Goal: Task Accomplishment & Management: Complete application form

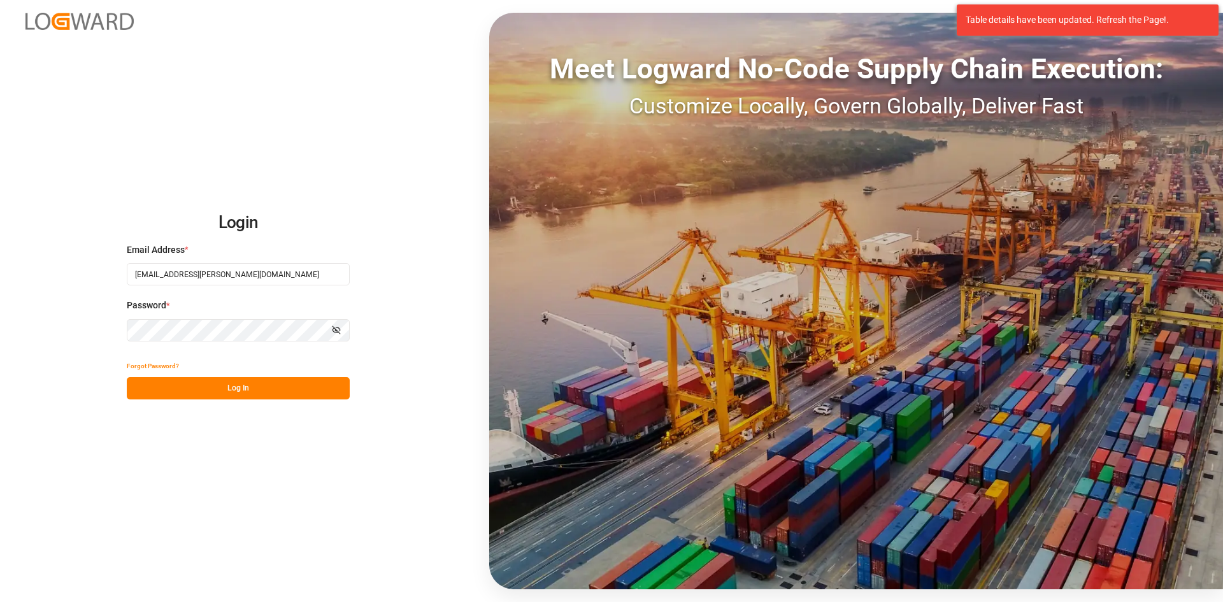
click at [245, 384] on button "Log In" at bounding box center [238, 388] width 223 height 22
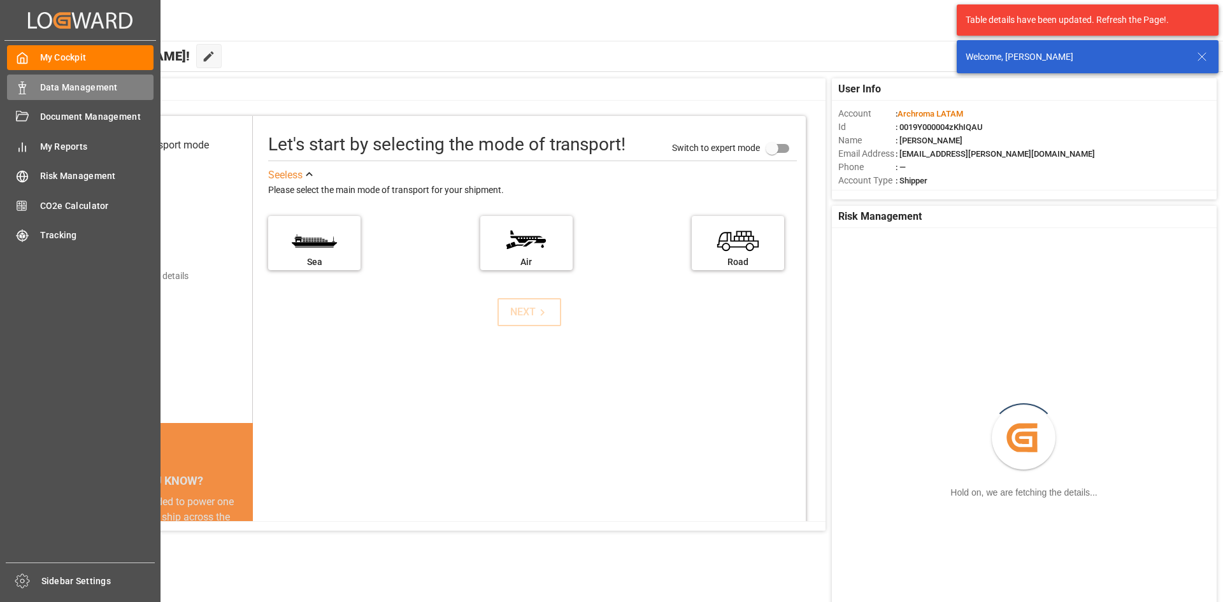
click at [54, 85] on span "Data Management" at bounding box center [97, 87] width 114 height 13
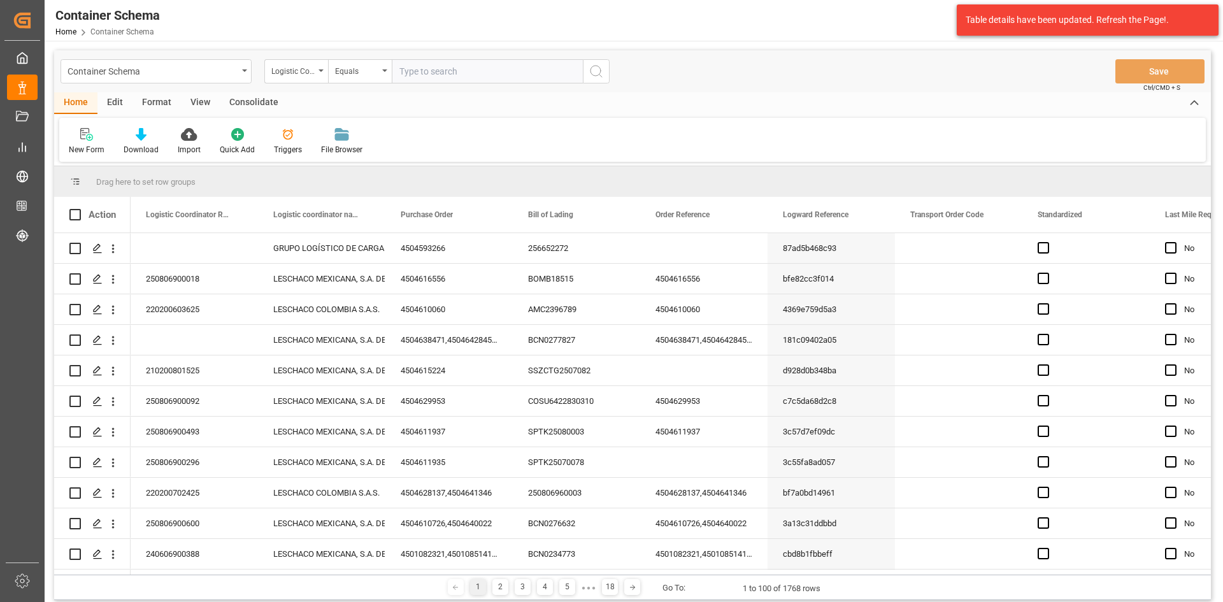
click at [229, 68] on div "Container Schema" at bounding box center [153, 70] width 170 height 16
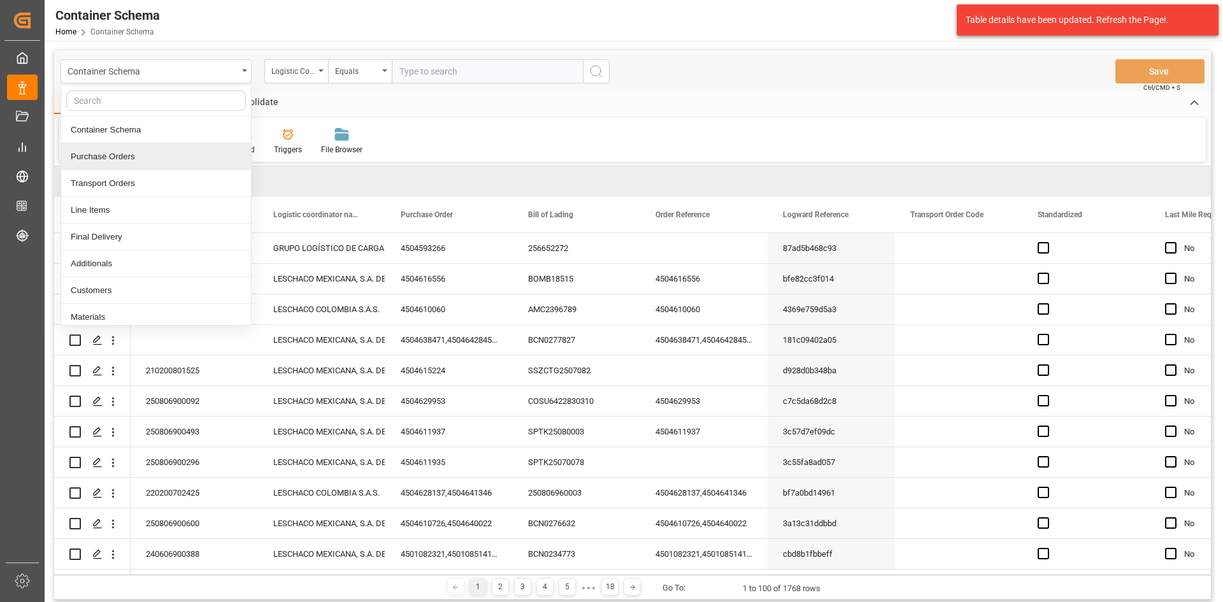
click at [180, 167] on div "Purchase Orders" at bounding box center [156, 156] width 190 height 27
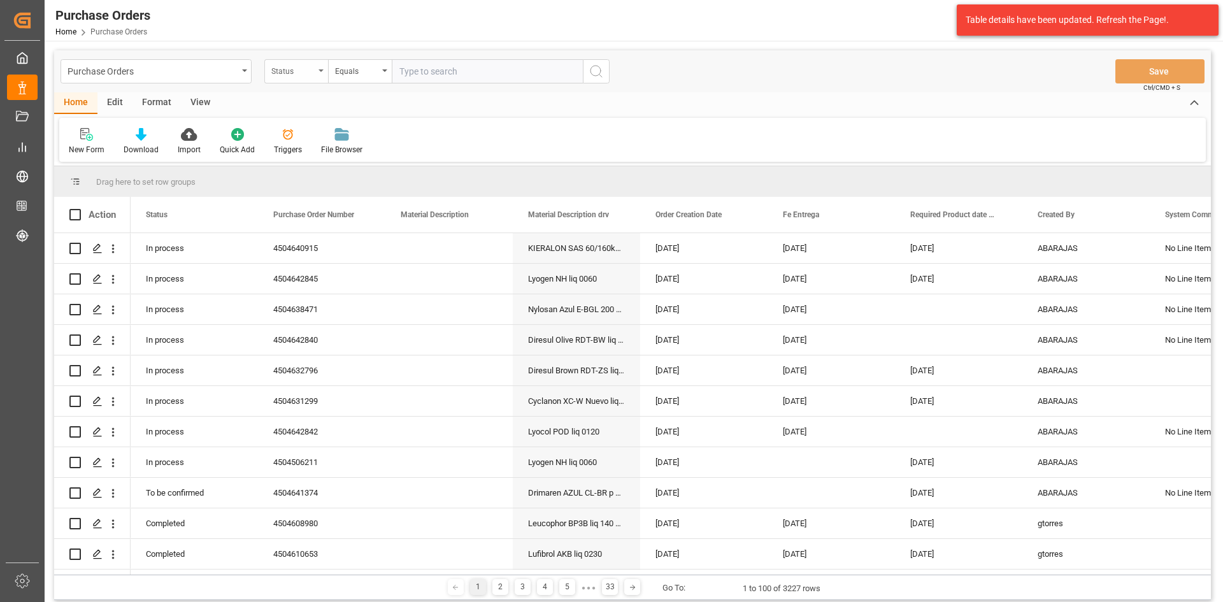
click at [317, 72] on div "Status" at bounding box center [296, 71] width 64 height 24
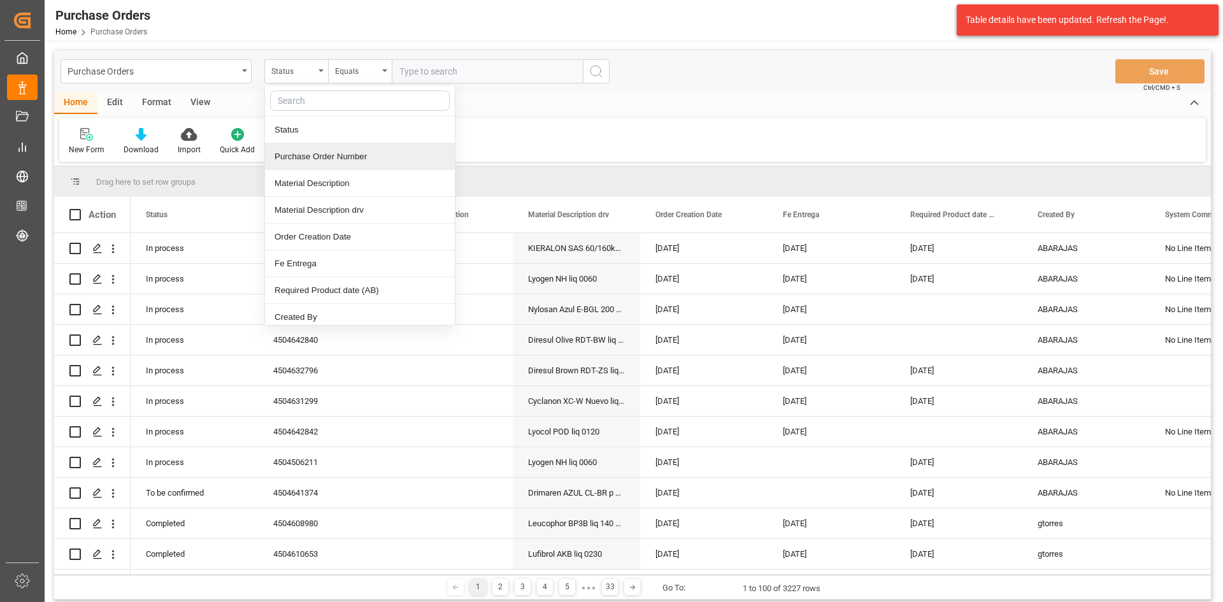
click at [314, 159] on div "Purchase Order Number" at bounding box center [360, 156] width 190 height 27
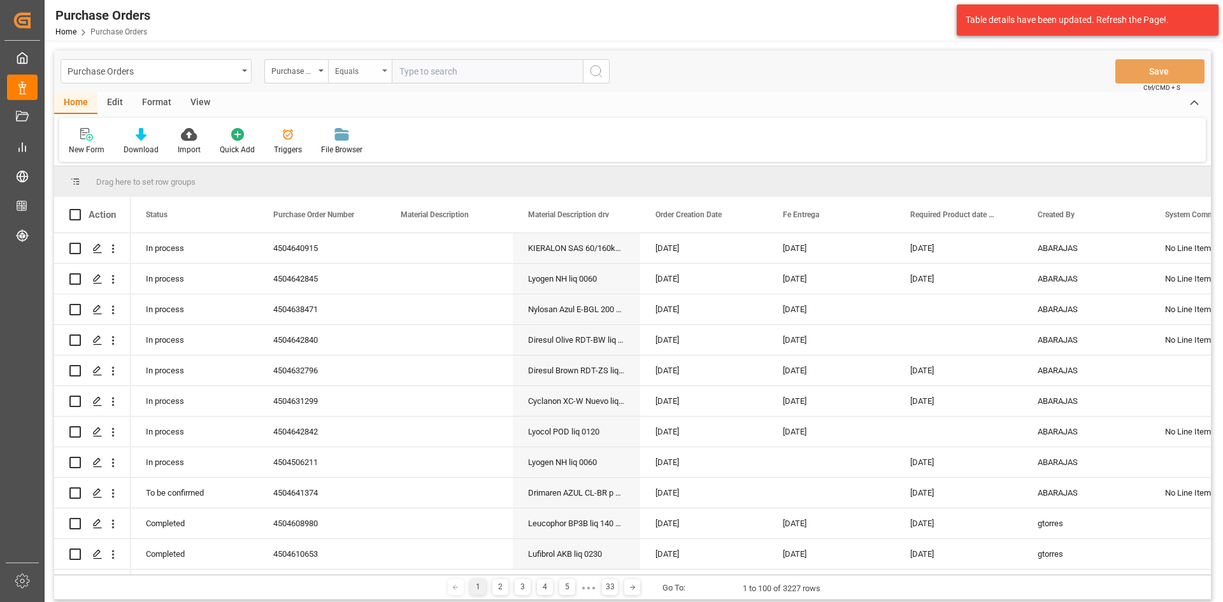
click at [383, 66] on div "Equals" at bounding box center [360, 71] width 64 height 24
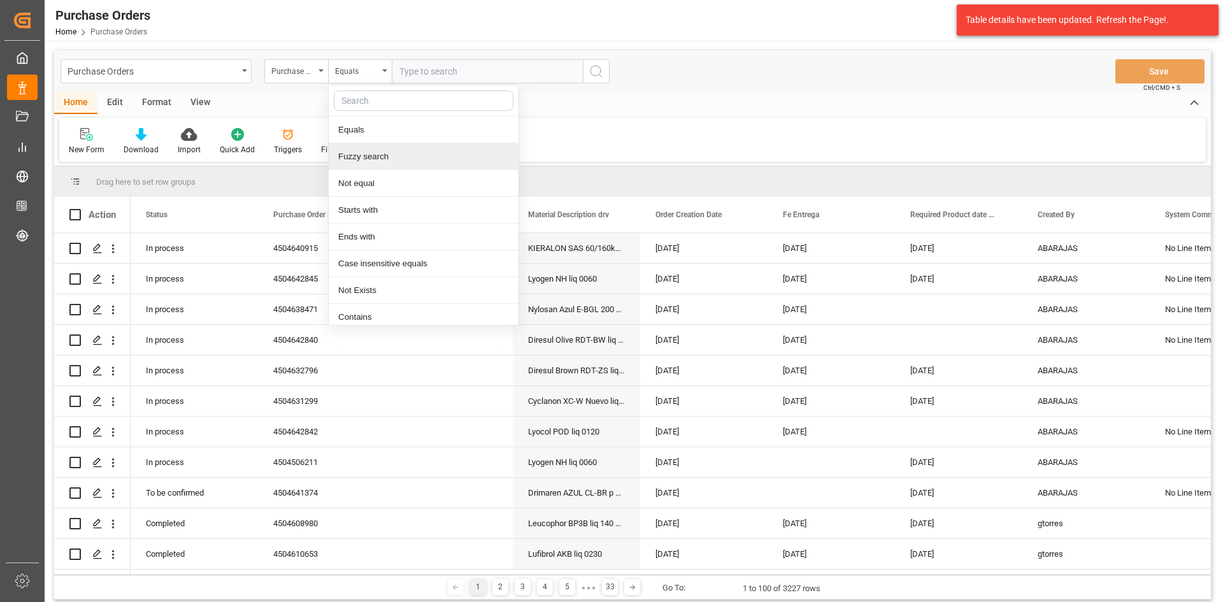
click at [390, 155] on div "Fuzzy search" at bounding box center [424, 156] width 190 height 27
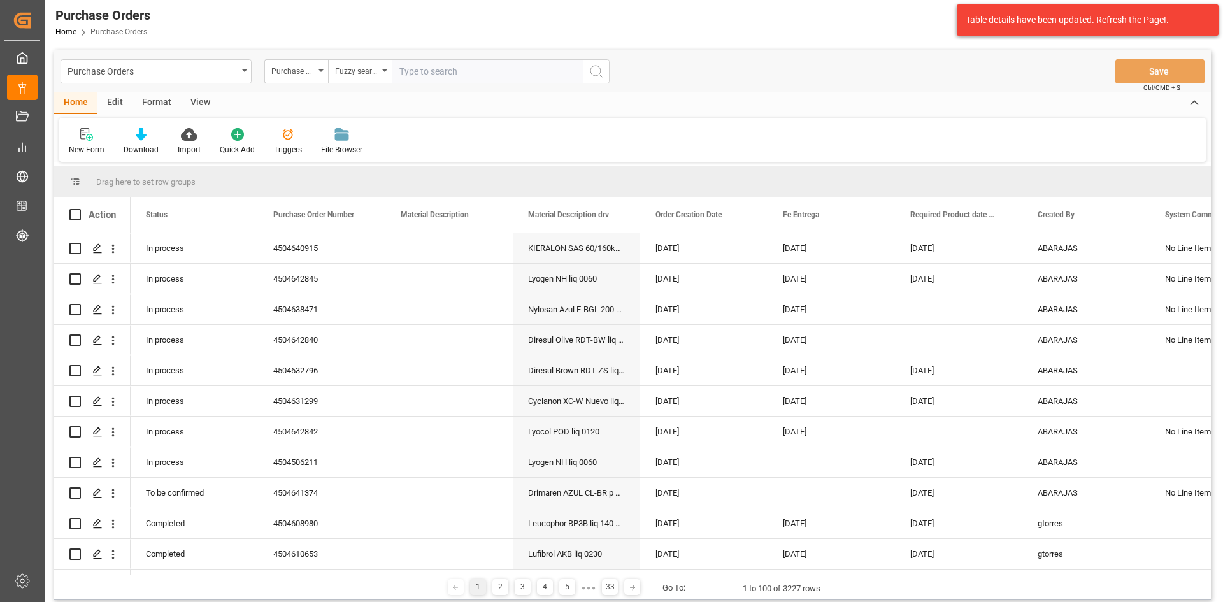
click at [425, 65] on input "text" at bounding box center [487, 71] width 191 height 24
paste input "4504638429"
type input "4504638429"
click at [608, 73] on button "search button" at bounding box center [596, 71] width 27 height 24
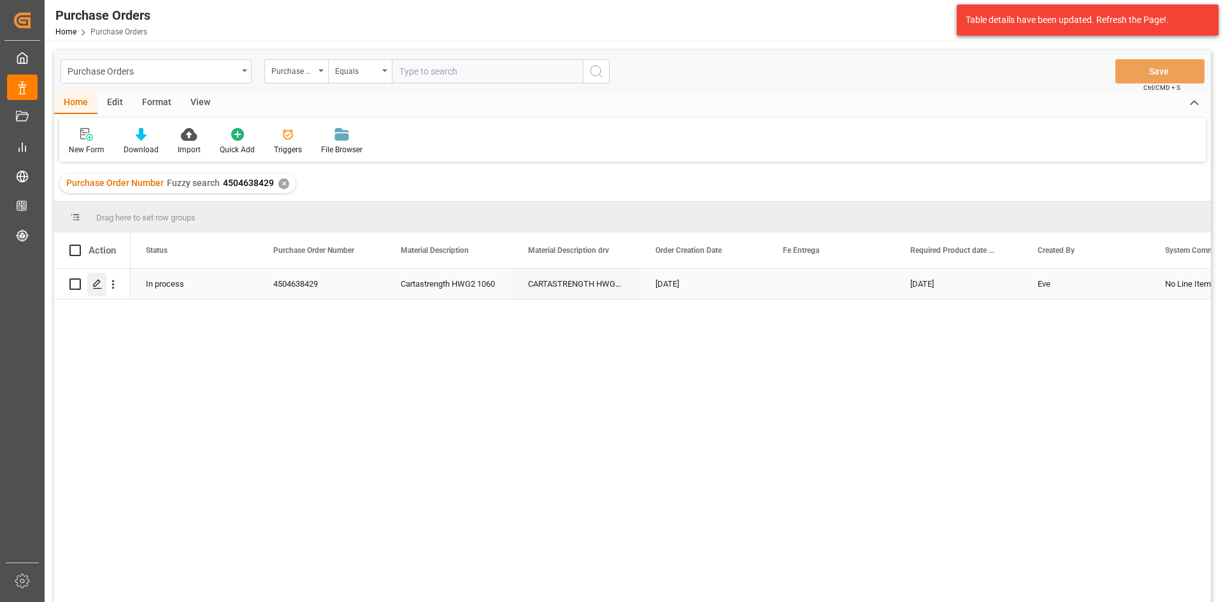
click at [96, 276] on div "Press SPACE to select this row." at bounding box center [96, 285] width 19 height 24
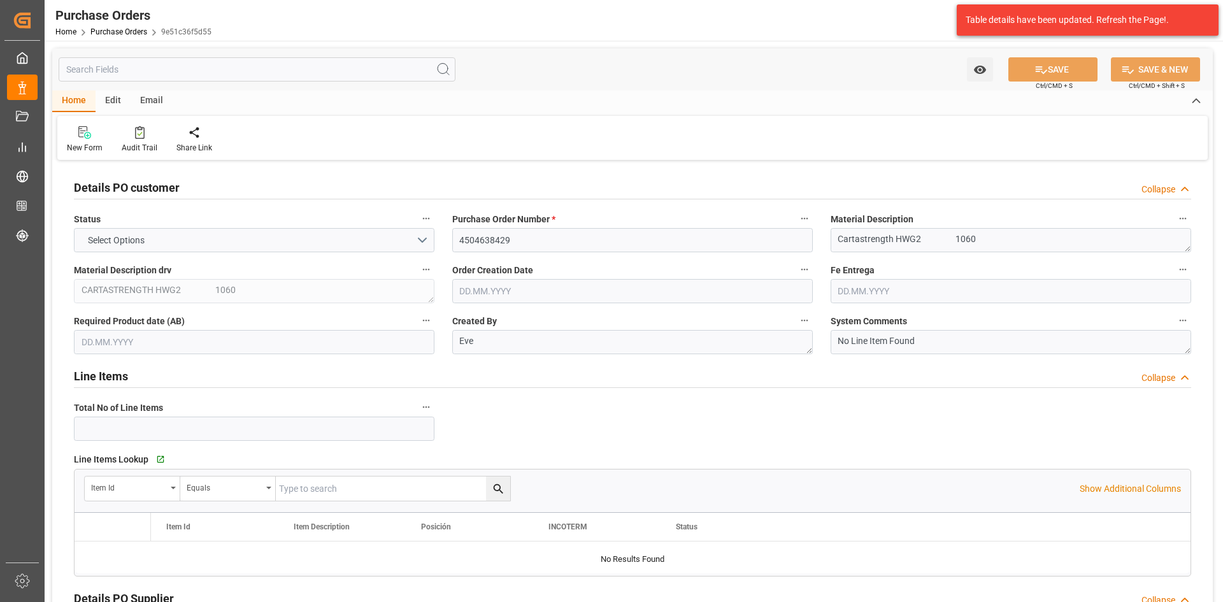
type input "1"
type input "02.07.2025"
type input "[DATE]"
type input "04.08.2025"
type input "06.08.2025"
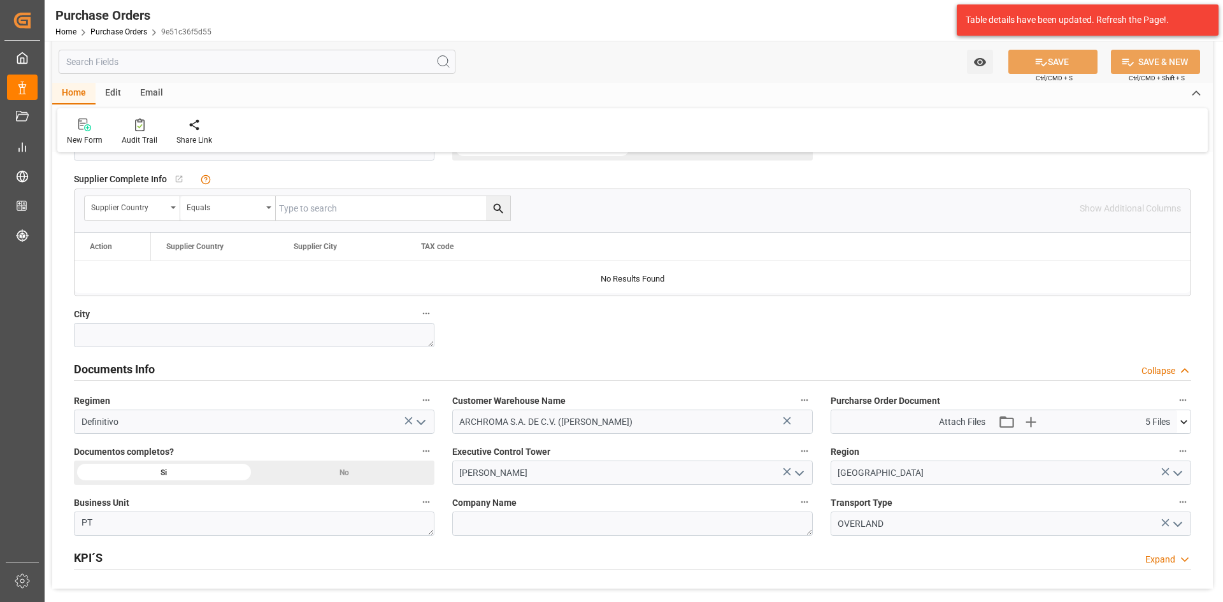
scroll to position [764, 0]
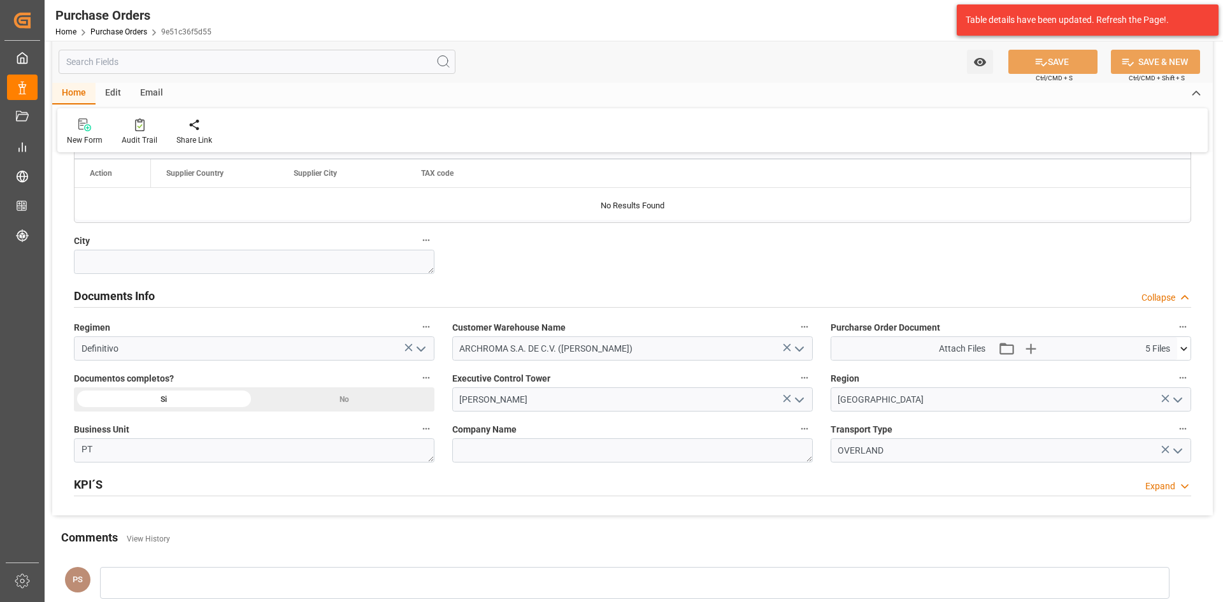
click at [799, 352] on icon "open menu" at bounding box center [799, 348] width 15 height 15
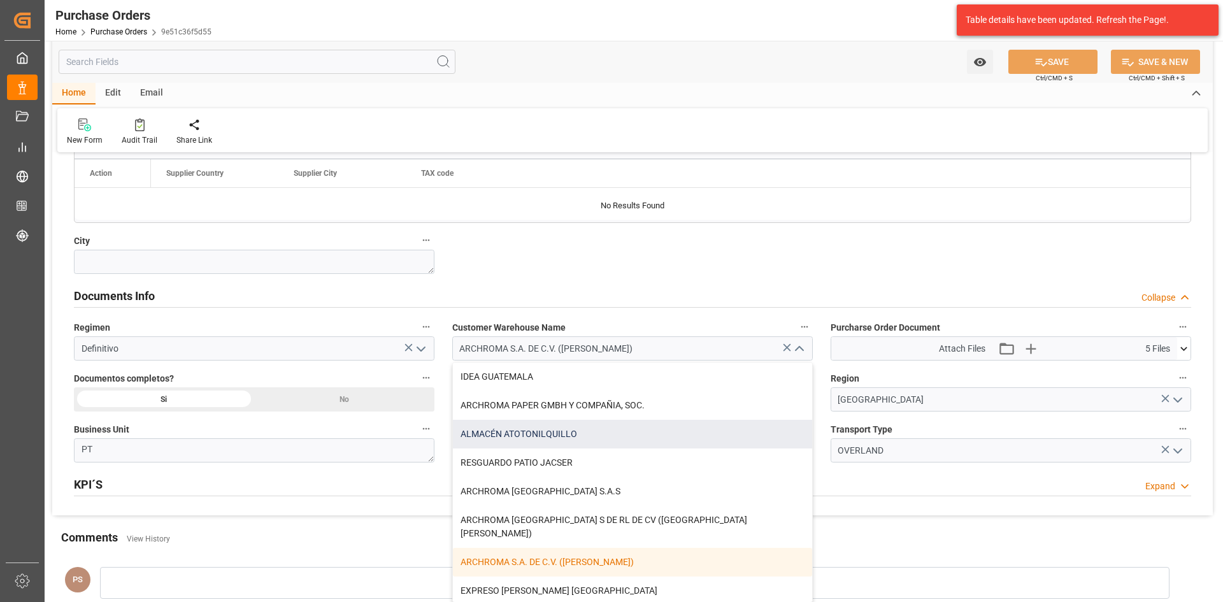
scroll to position [190, 0]
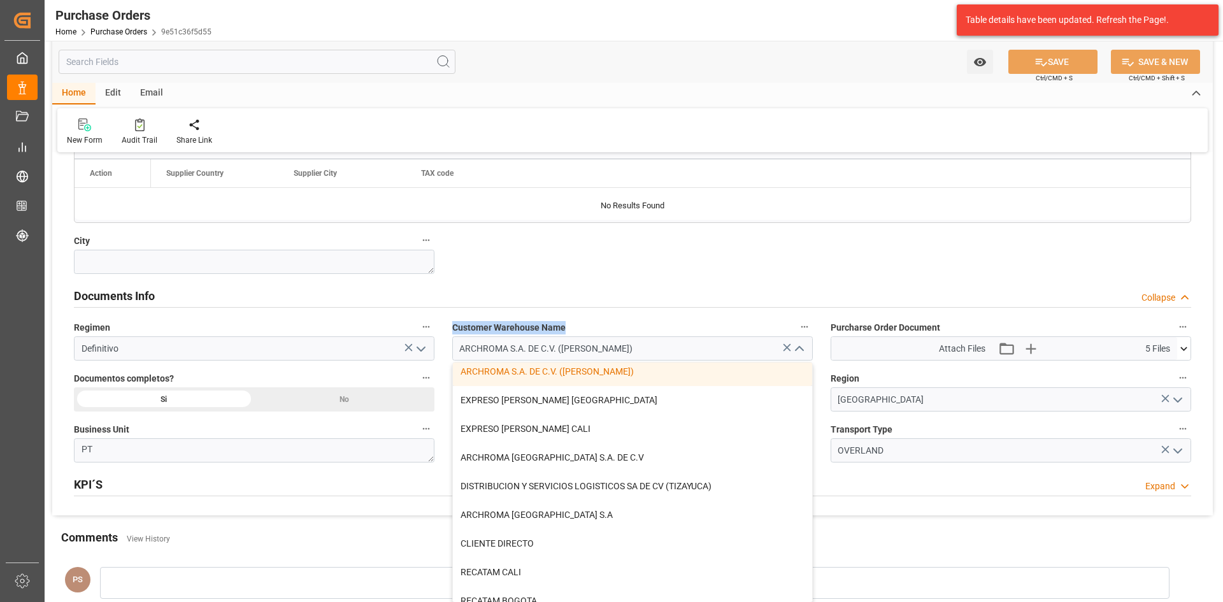
drag, startPoint x: 566, startPoint y: 327, endPoint x: 453, endPoint y: 327, distance: 112.7
click at [453, 327] on label "Customer Warehouse Name" at bounding box center [632, 327] width 360 height 18
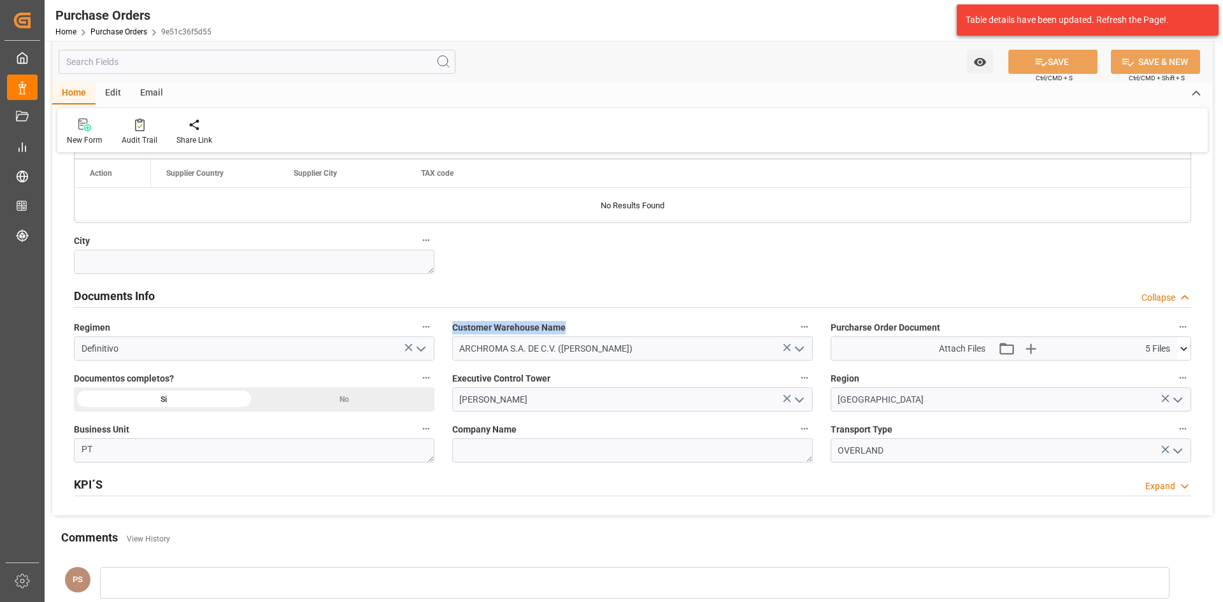
copy span "Customer Warehouse Name"
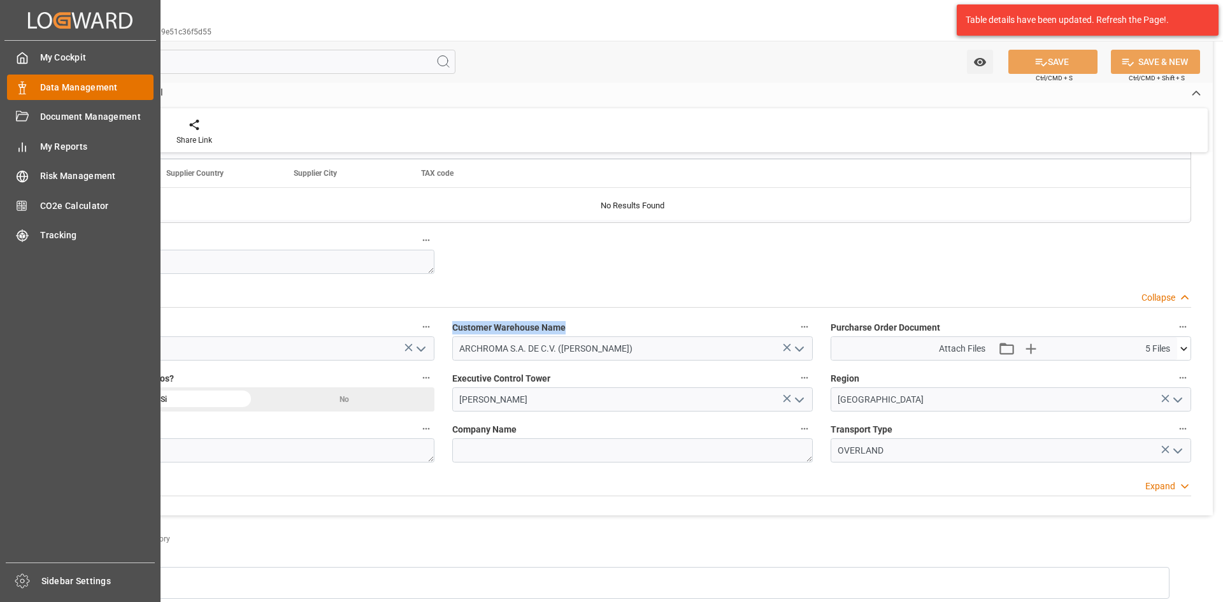
click at [85, 78] on div "Data Management Data Management" at bounding box center [80, 87] width 146 height 25
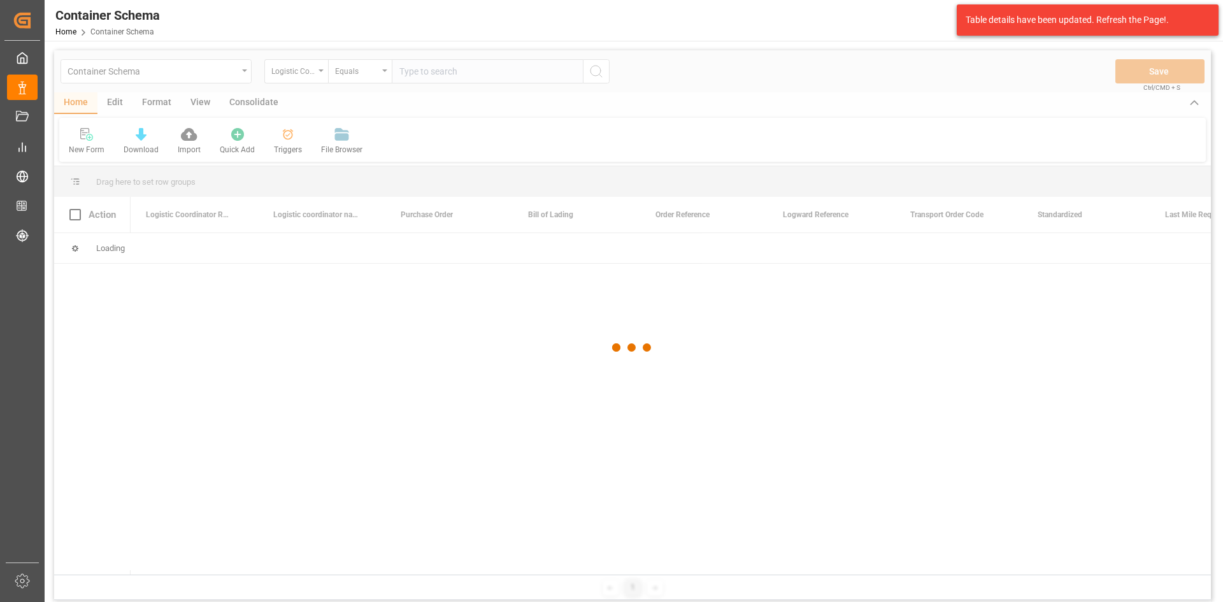
click at [241, 73] on div at bounding box center [632, 347] width 1157 height 594
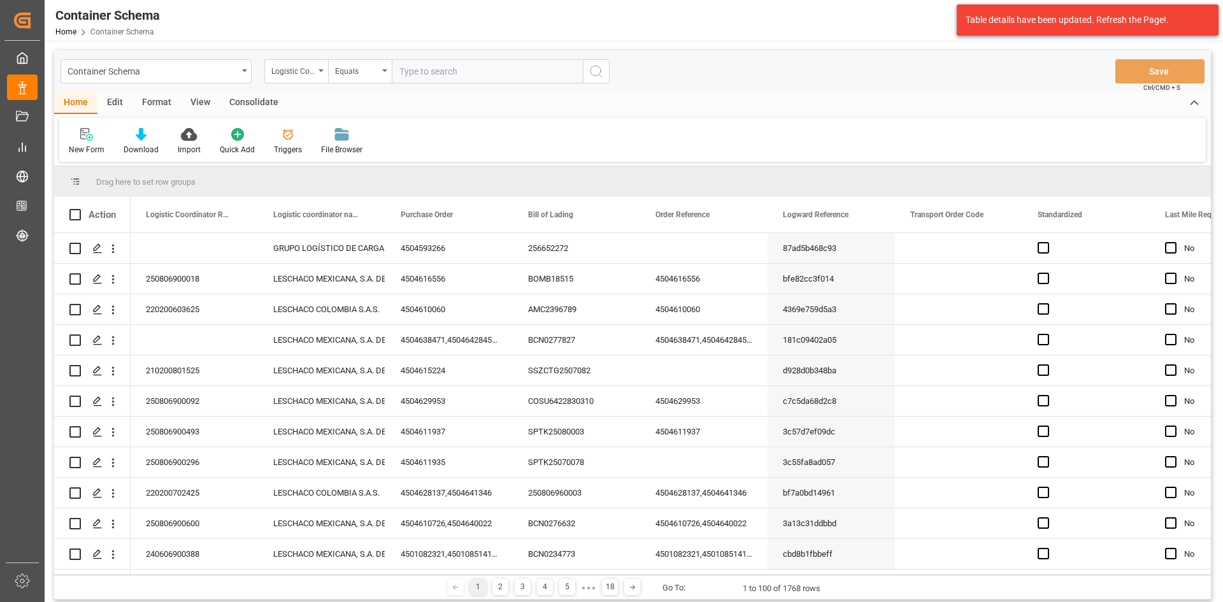
click at [241, 73] on div "Container Schema" at bounding box center [156, 71] width 191 height 24
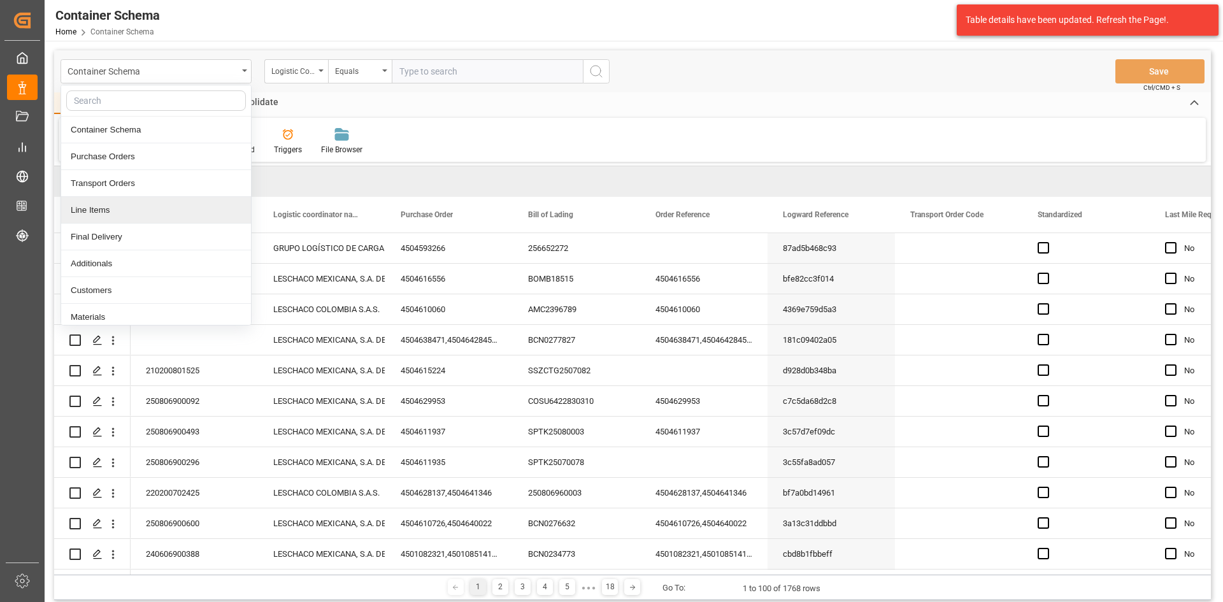
click at [141, 210] on div "Line Items" at bounding box center [156, 210] width 190 height 27
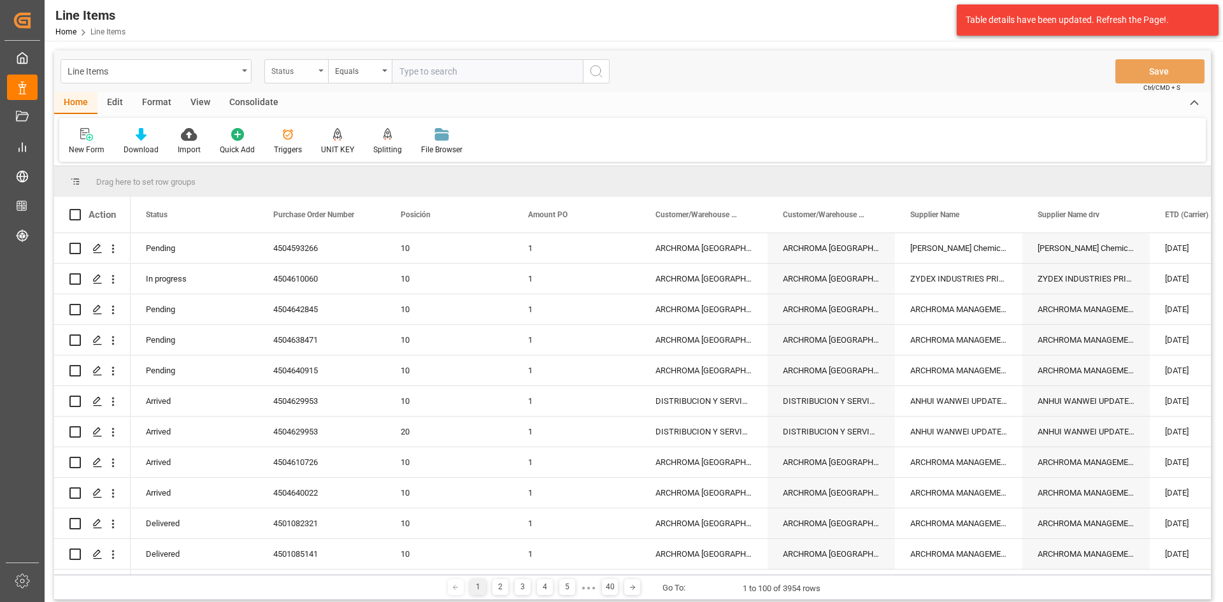
click at [317, 75] on div "Status" at bounding box center [296, 71] width 64 height 24
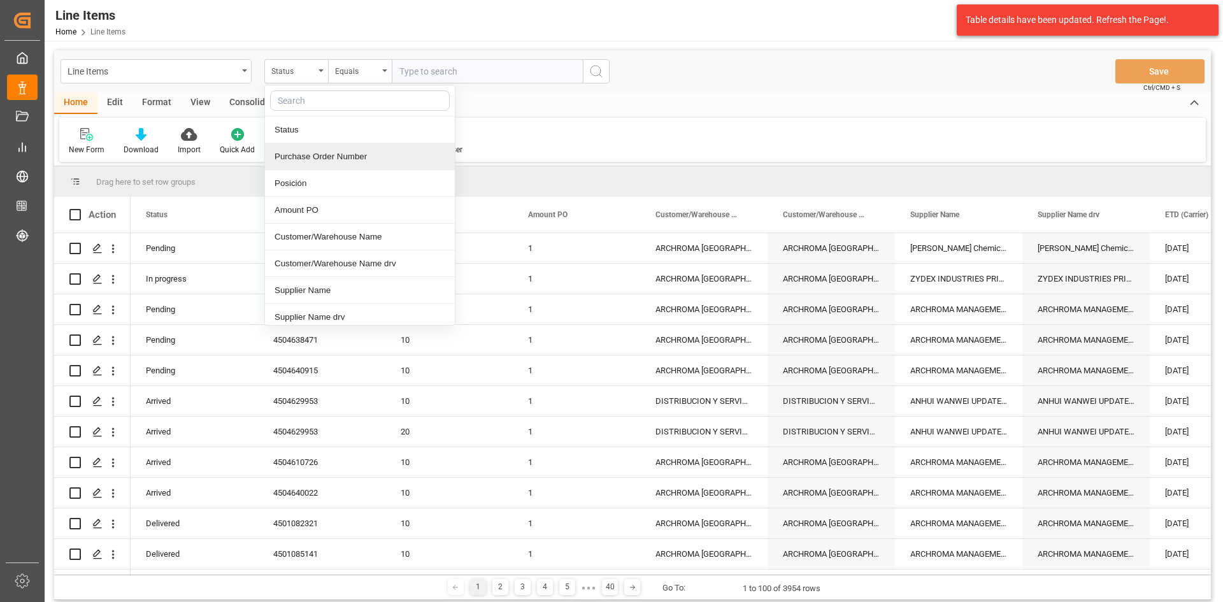
click at [308, 160] on div "Purchase Order Number" at bounding box center [360, 156] width 190 height 27
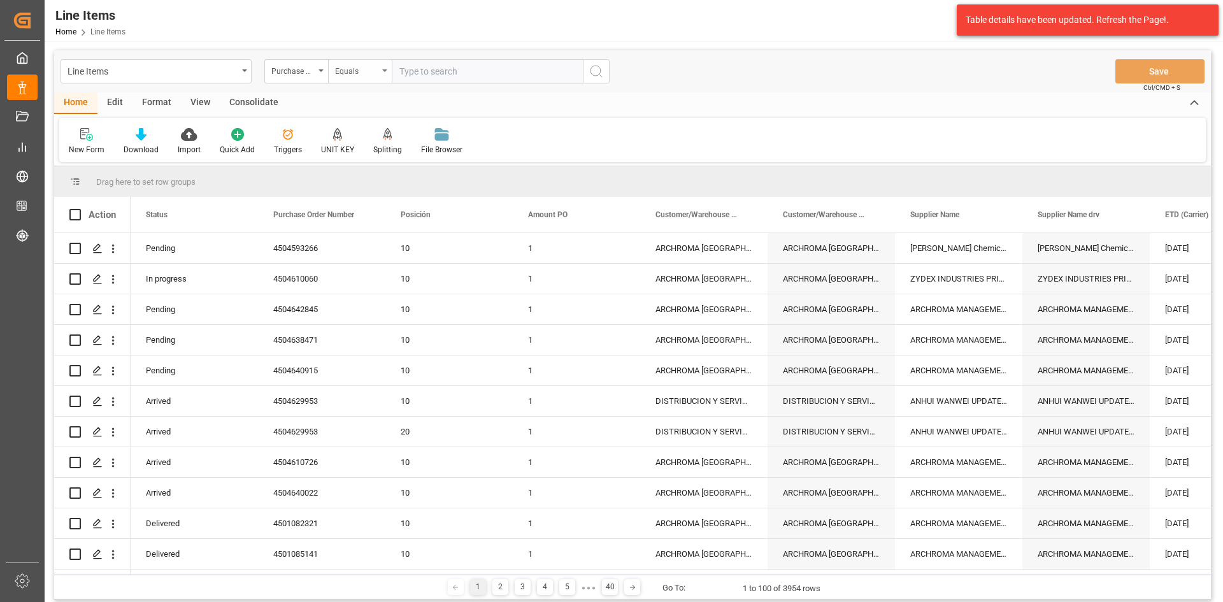
click at [373, 66] on div "Equals" at bounding box center [356, 69] width 43 height 15
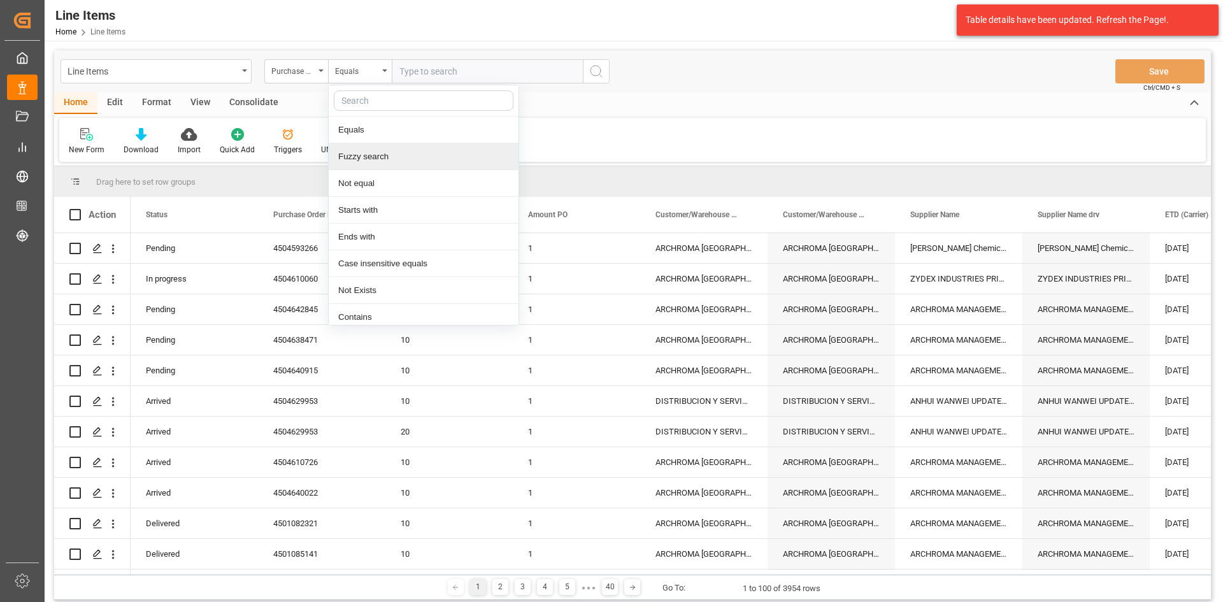
click at [380, 154] on div "Fuzzy search" at bounding box center [424, 156] width 190 height 27
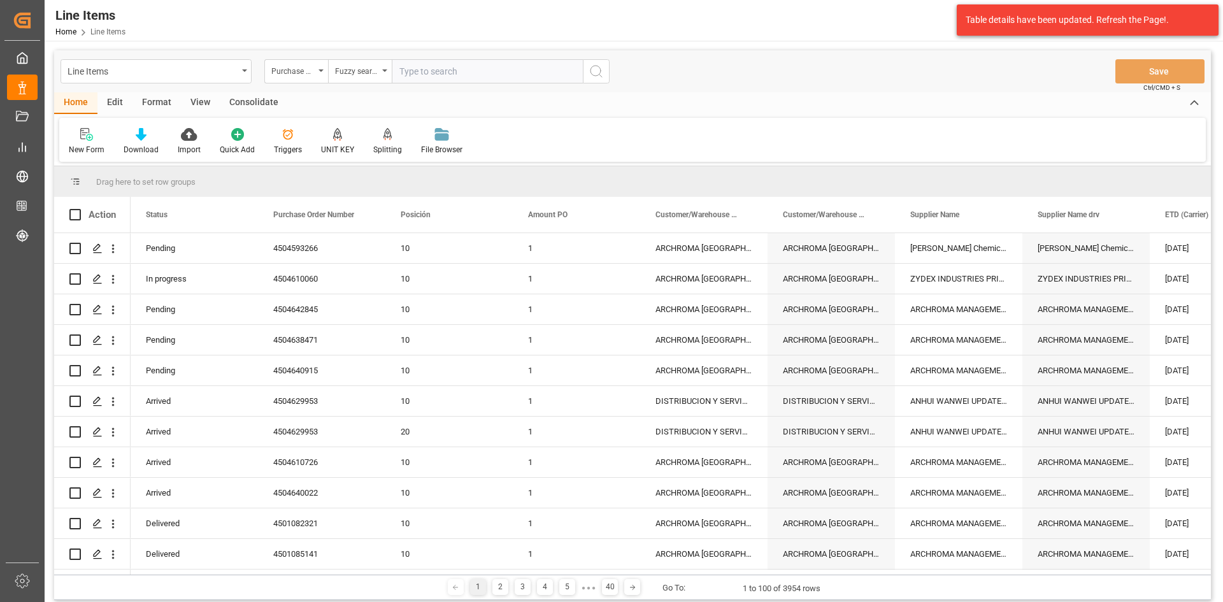
click at [434, 83] on div "Line Items Purchase Order Number Fuzzy search Save Ctrl/CMD + S" at bounding box center [632, 71] width 1157 height 42
click at [439, 73] on input "text" at bounding box center [487, 71] width 191 height 24
paste input "Customer Warehouse Name"
type input "Customer Warehouse Name"
click at [608, 80] on button "search button" at bounding box center [596, 71] width 27 height 24
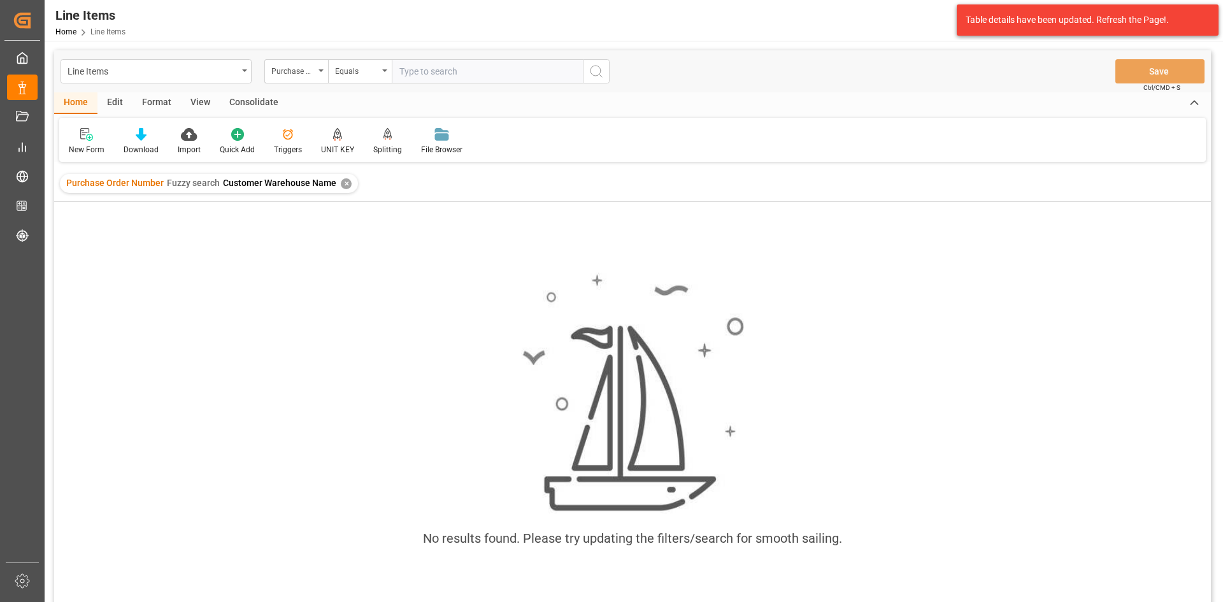
click at [341, 184] on div "✕" at bounding box center [346, 183] width 11 height 11
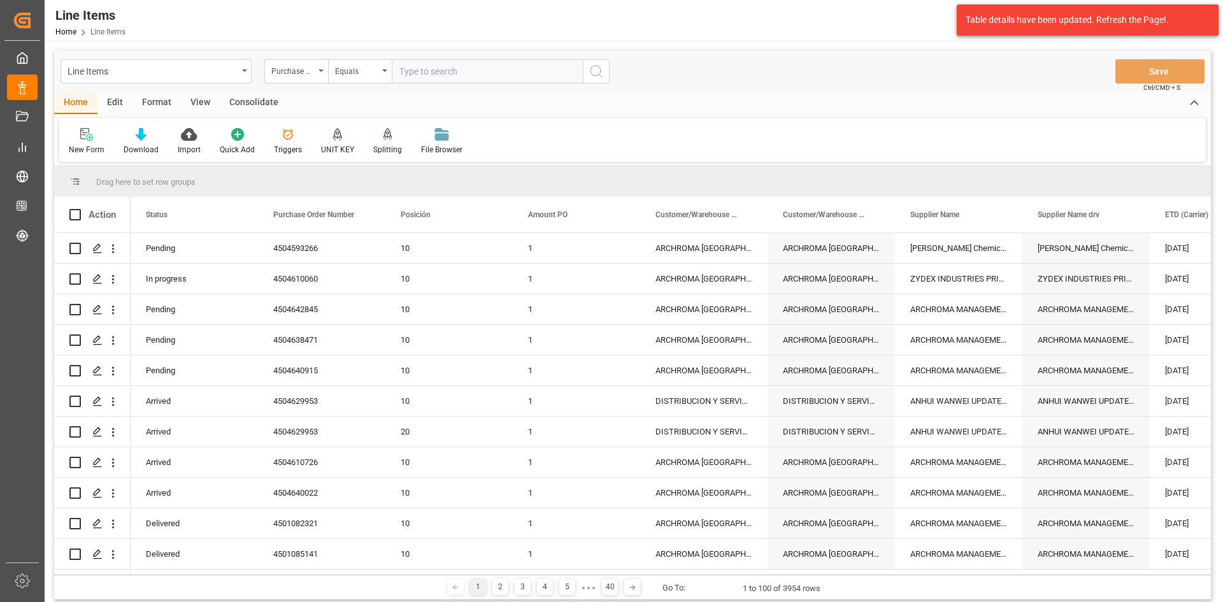
click at [360, 71] on div "Equals" at bounding box center [356, 69] width 43 height 15
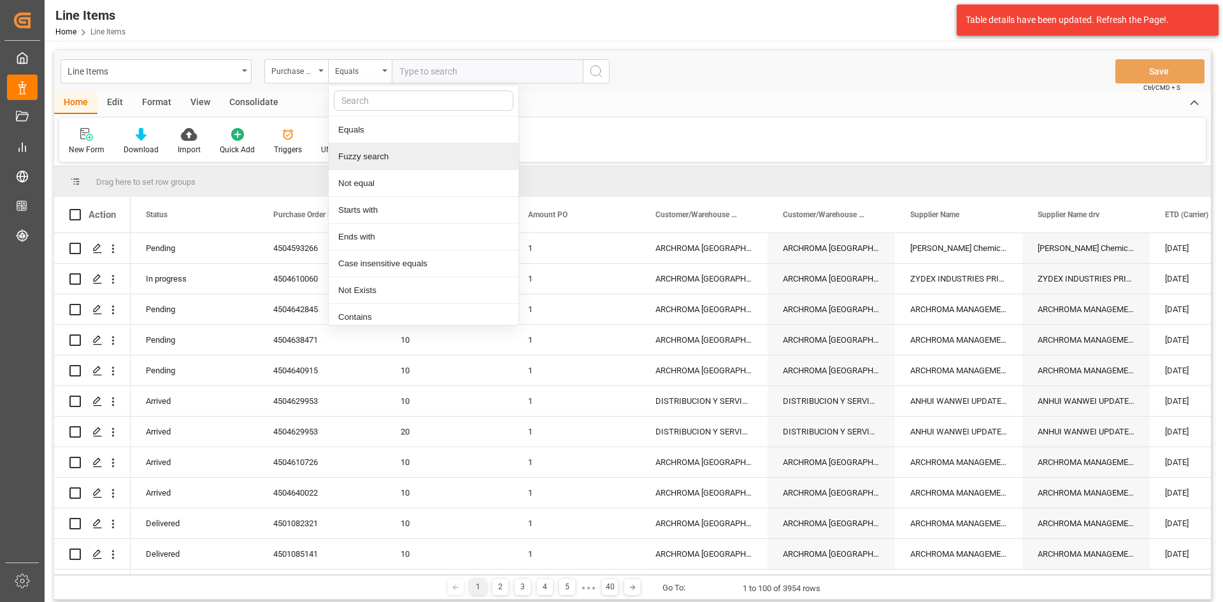
click at [373, 159] on div "Fuzzy search" at bounding box center [424, 156] width 190 height 27
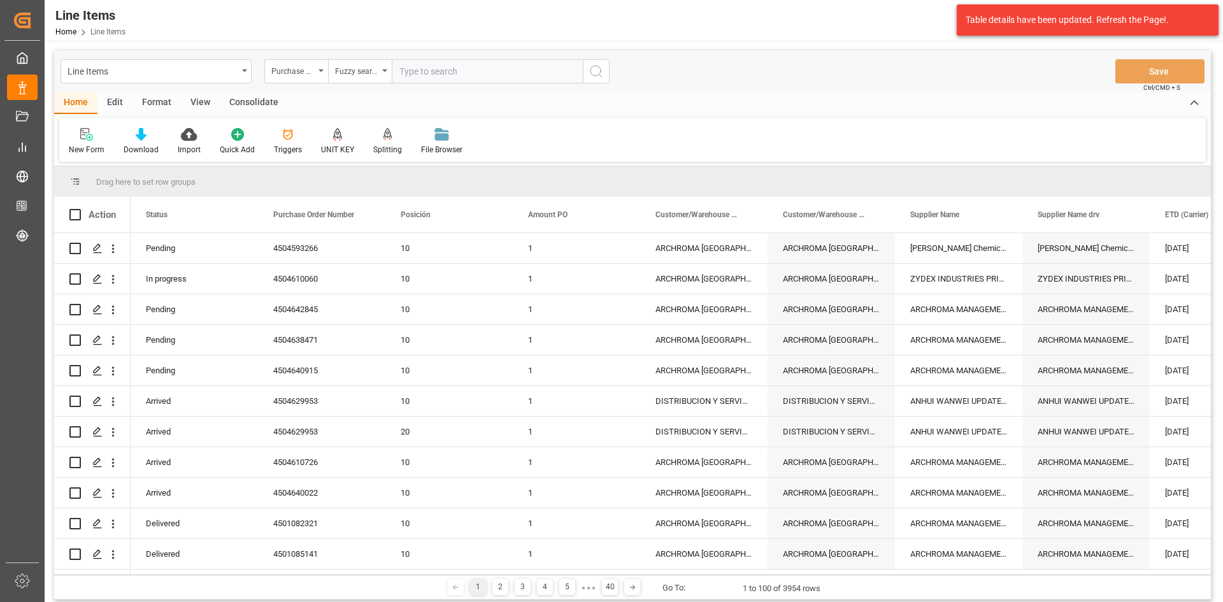
click at [422, 75] on input "text" at bounding box center [487, 71] width 191 height 24
paste input "4504638429"
type input "4504638429"
click at [609, 76] on div "Line Items Purchase Order Number Fuzzy search 4504638429 Save Ctrl/CMD + S" at bounding box center [632, 71] width 1157 height 42
click at [597, 77] on icon "search button" at bounding box center [595, 71] width 15 height 15
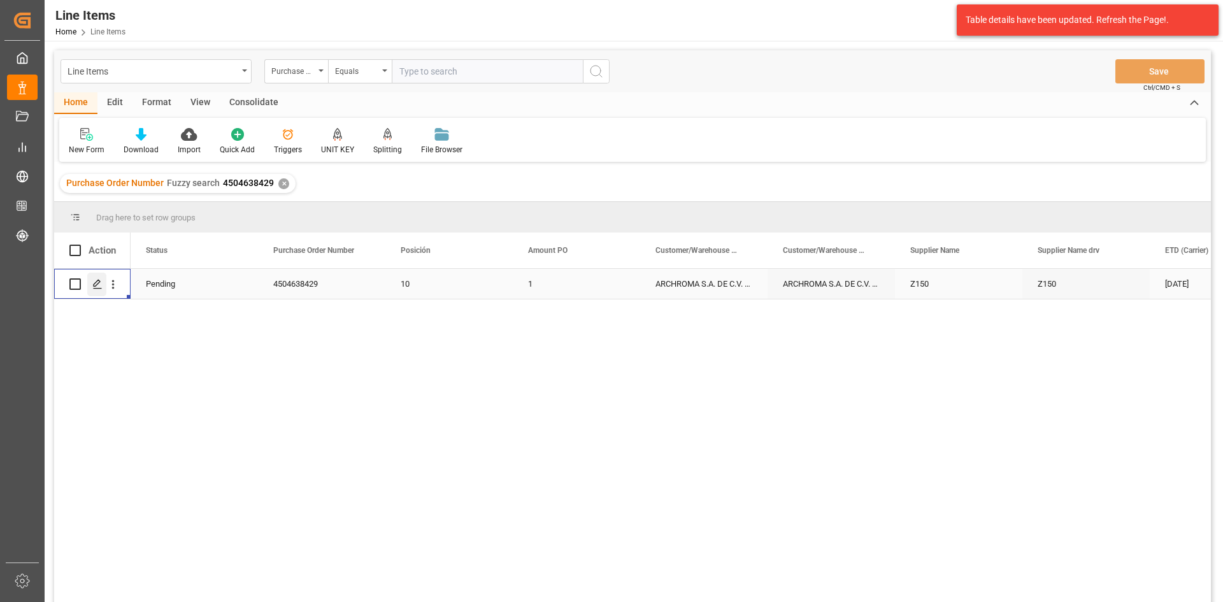
click at [89, 283] on div "Press SPACE to select this row." at bounding box center [96, 285] width 19 height 24
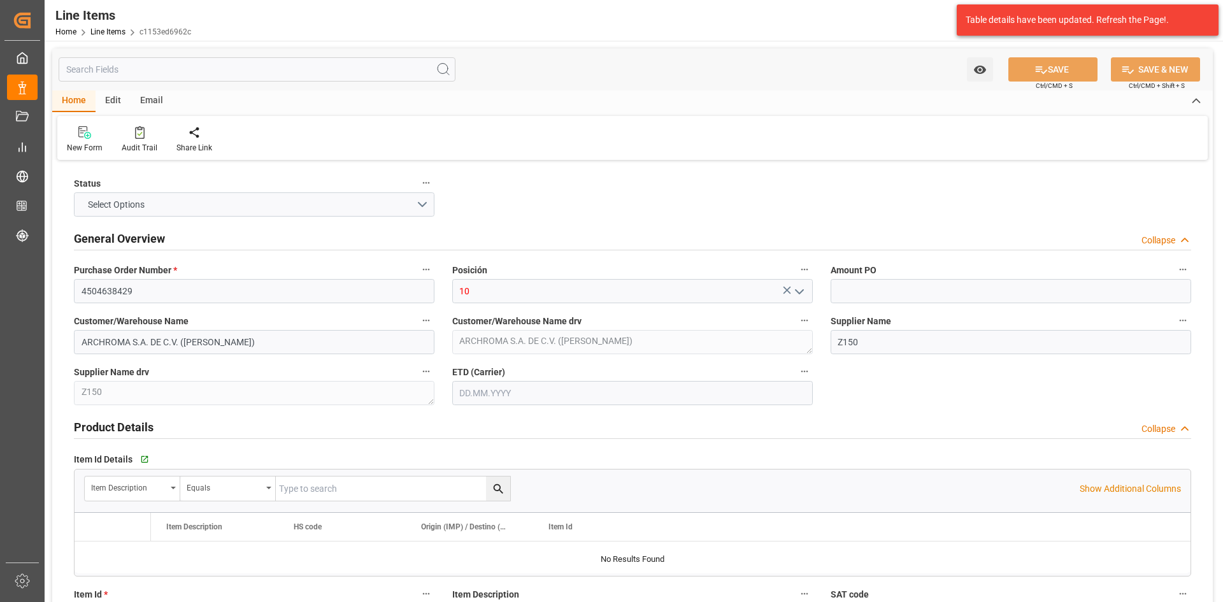
type input "1"
type input "12352401"
type input "17"
type input "18020"
type input "19006"
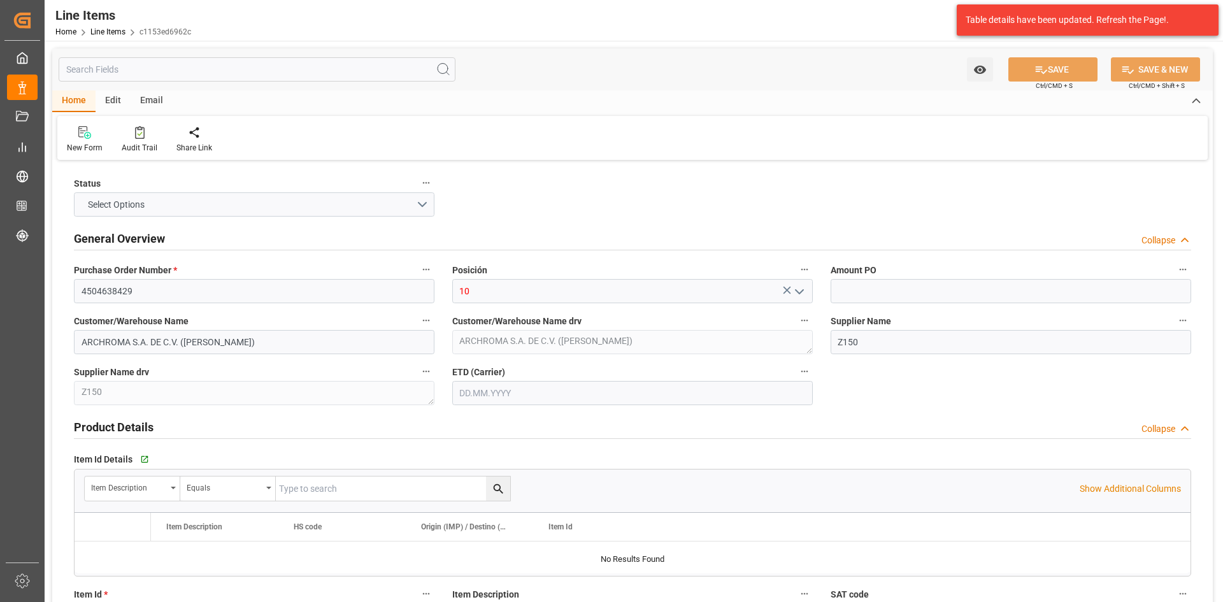
type input "24507.2"
type input "04.08.2025"
type input "[DATE] 17:31"
type input "08.07.2025 19:46"
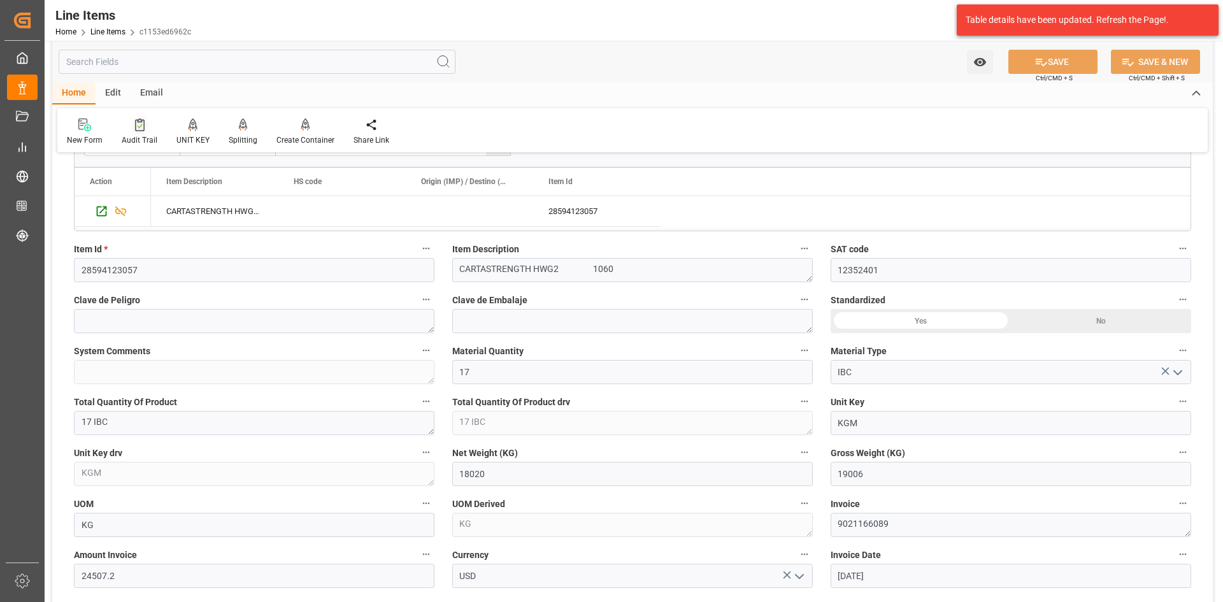
scroll to position [276, 0]
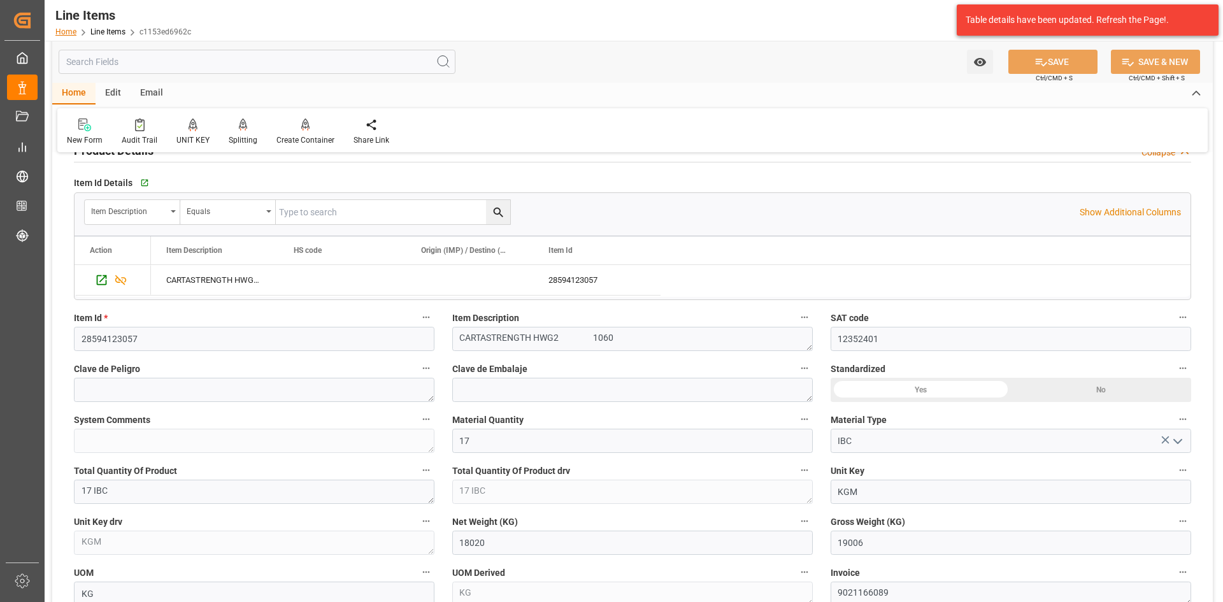
click at [64, 35] on link "Home" at bounding box center [65, 31] width 21 height 9
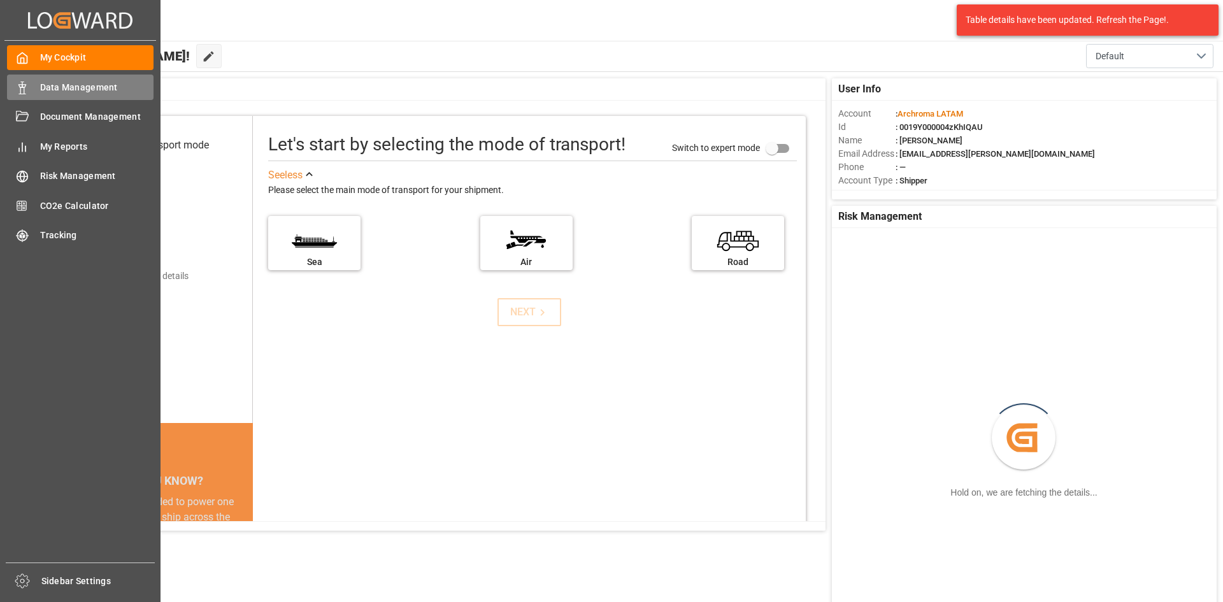
click at [28, 83] on icon at bounding box center [22, 88] width 13 height 13
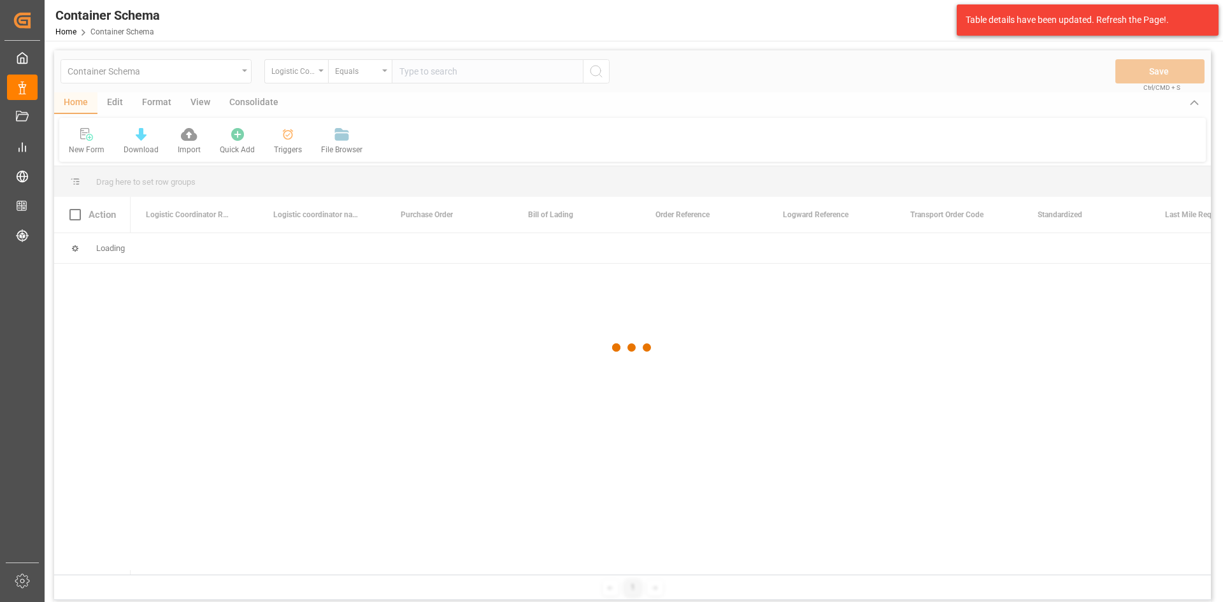
click at [316, 70] on div at bounding box center [632, 347] width 1157 height 594
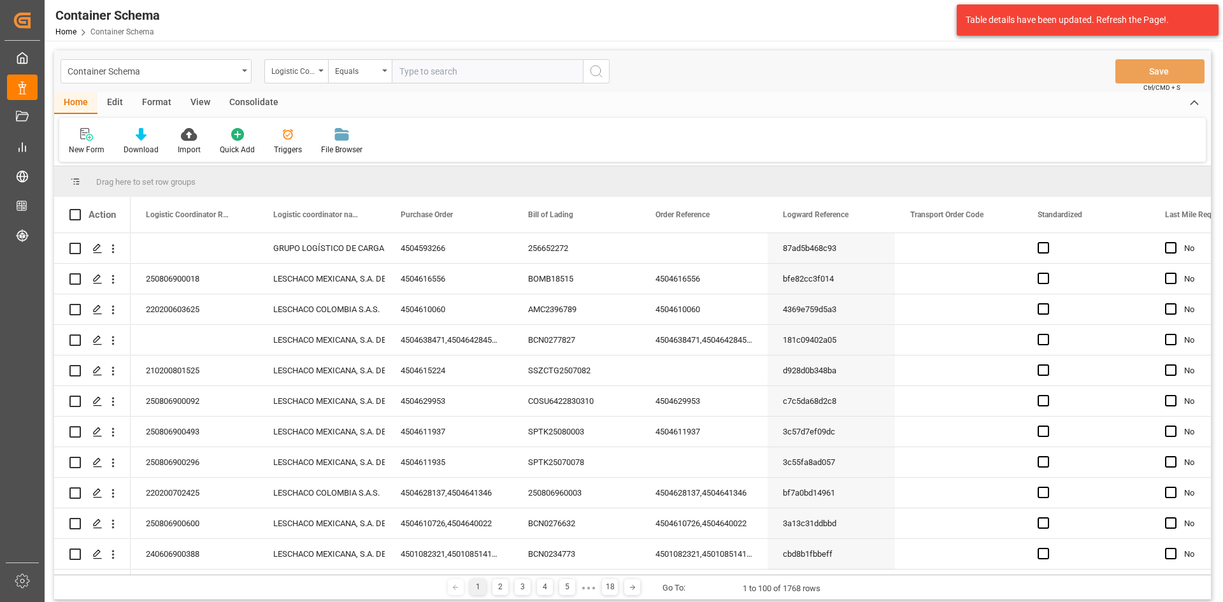
click at [316, 70] on div "Logistic Coordinator Reference Number" at bounding box center [296, 71] width 64 height 24
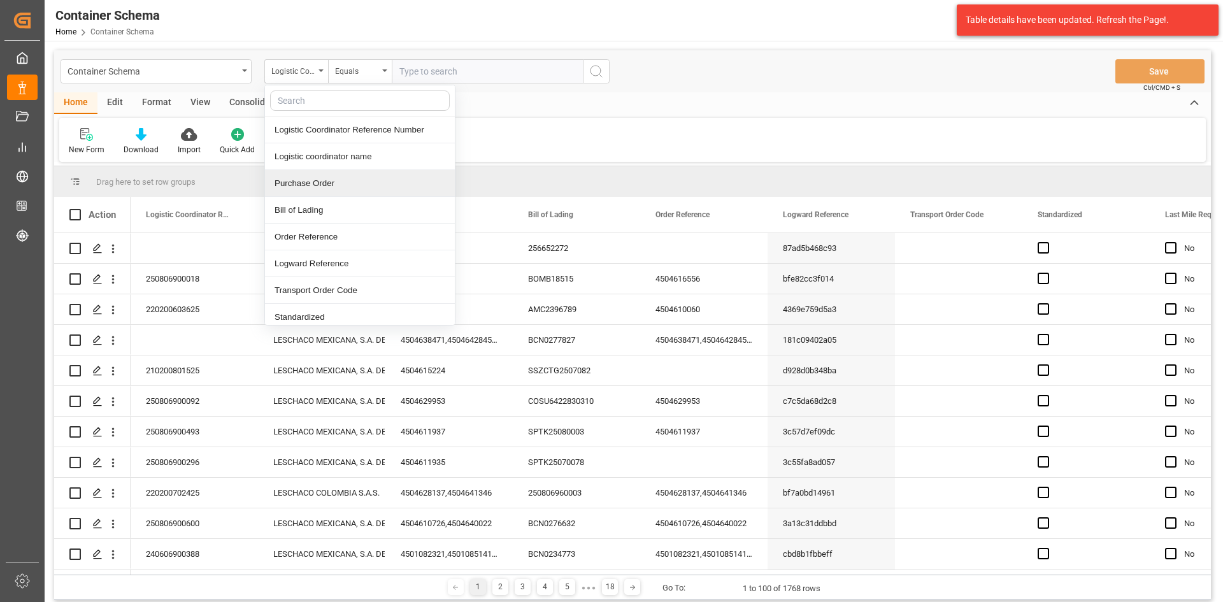
click at [324, 180] on div "Purchase Order" at bounding box center [360, 183] width 190 height 27
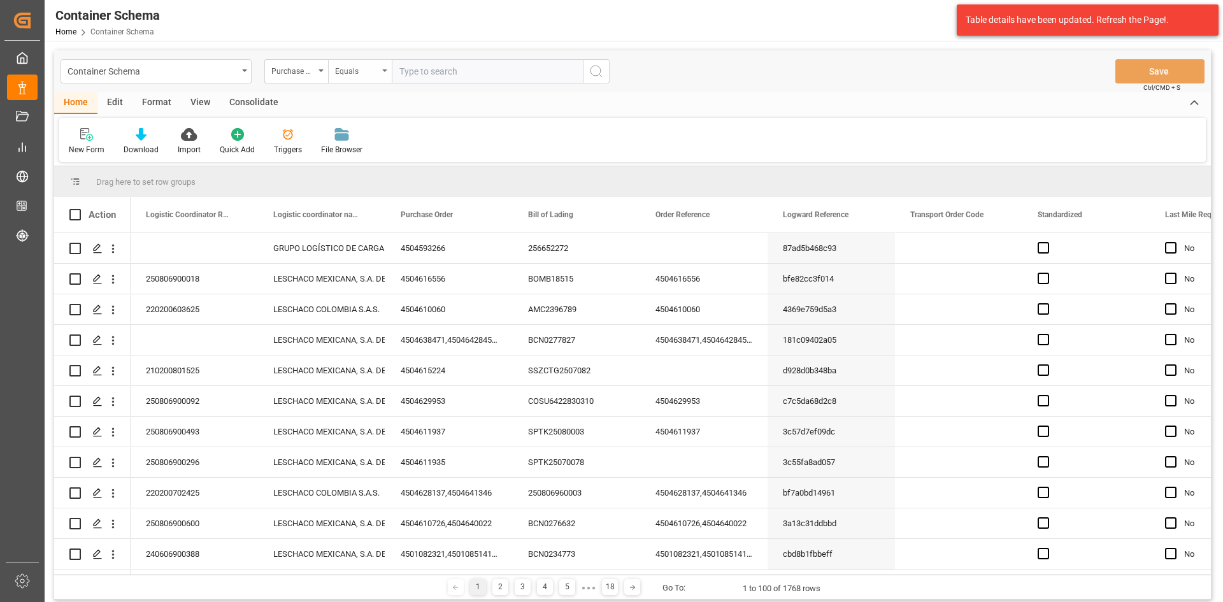
click at [373, 62] on div "Equals" at bounding box center [356, 69] width 43 height 15
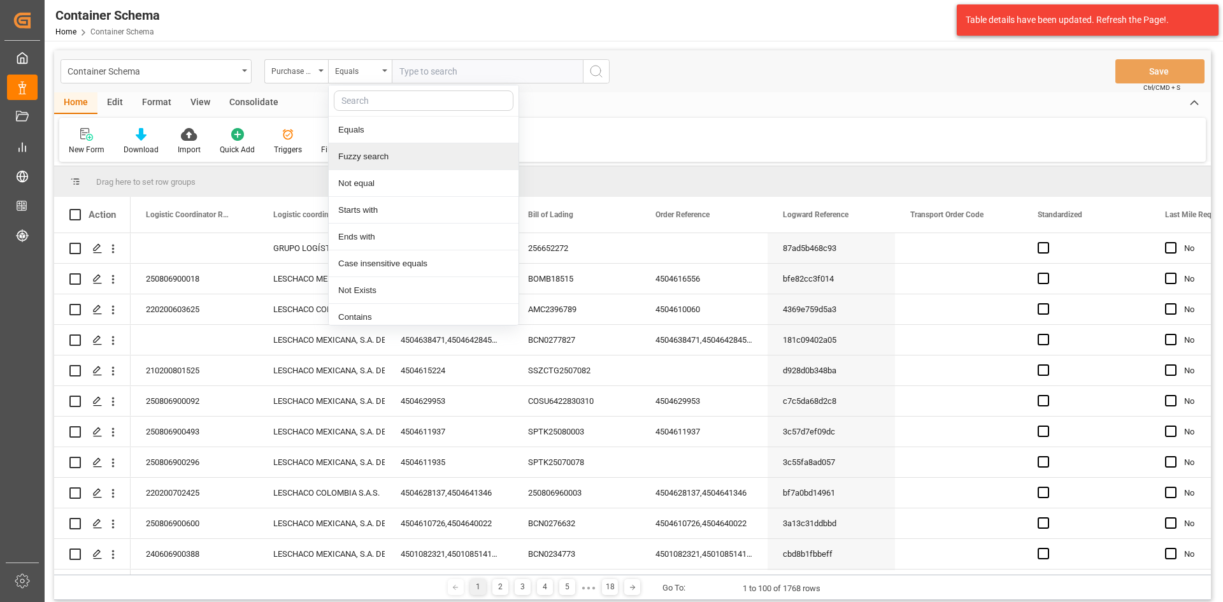
click at [387, 158] on div "Fuzzy search" at bounding box center [424, 156] width 190 height 27
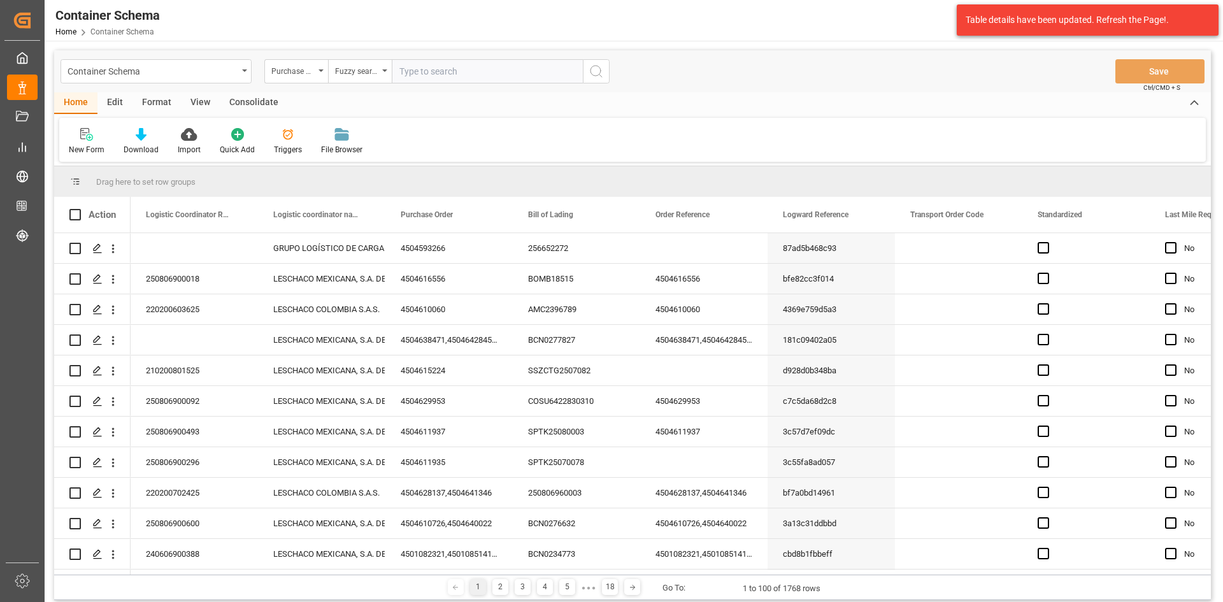
click at [441, 71] on input "text" at bounding box center [487, 71] width 191 height 24
paste input "4504638429"
type input "4504638429"
click at [595, 76] on icon "search button" at bounding box center [595, 71] width 15 height 15
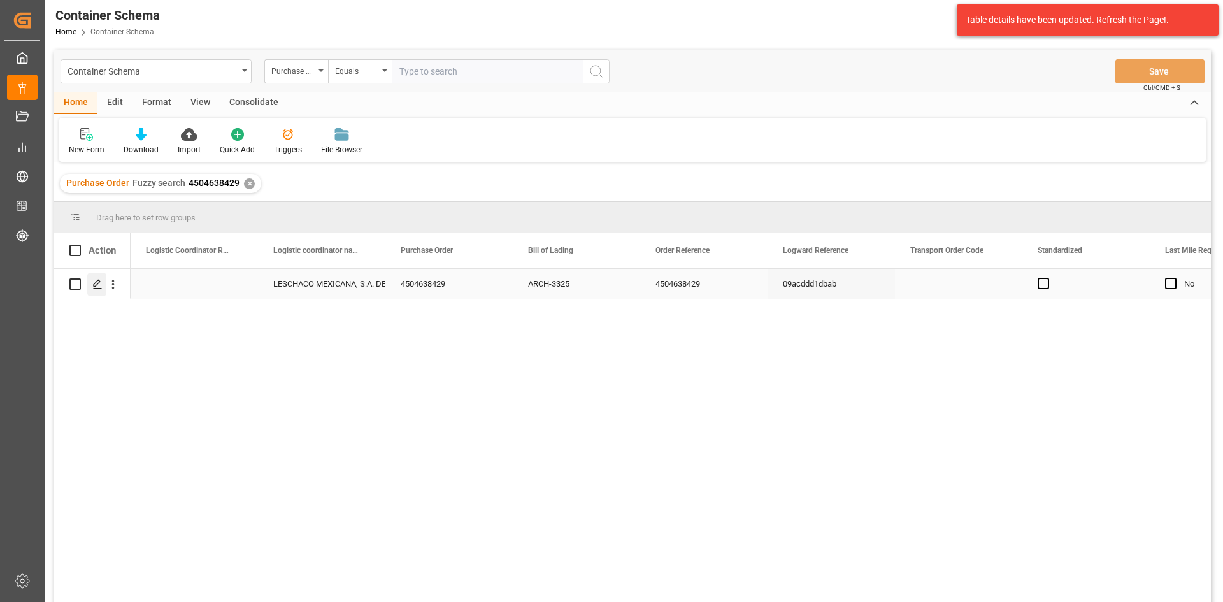
click at [99, 285] on icon "Press SPACE to select this row." at bounding box center [97, 284] width 10 height 10
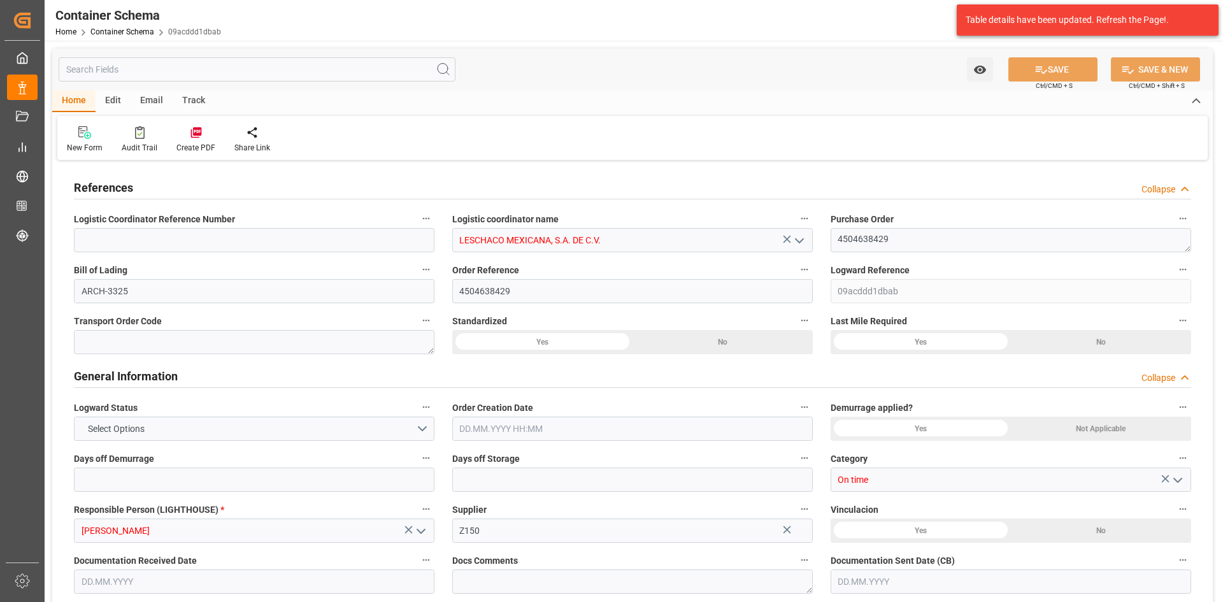
type input "0"
type input "30"
type input "0"
type input "1"
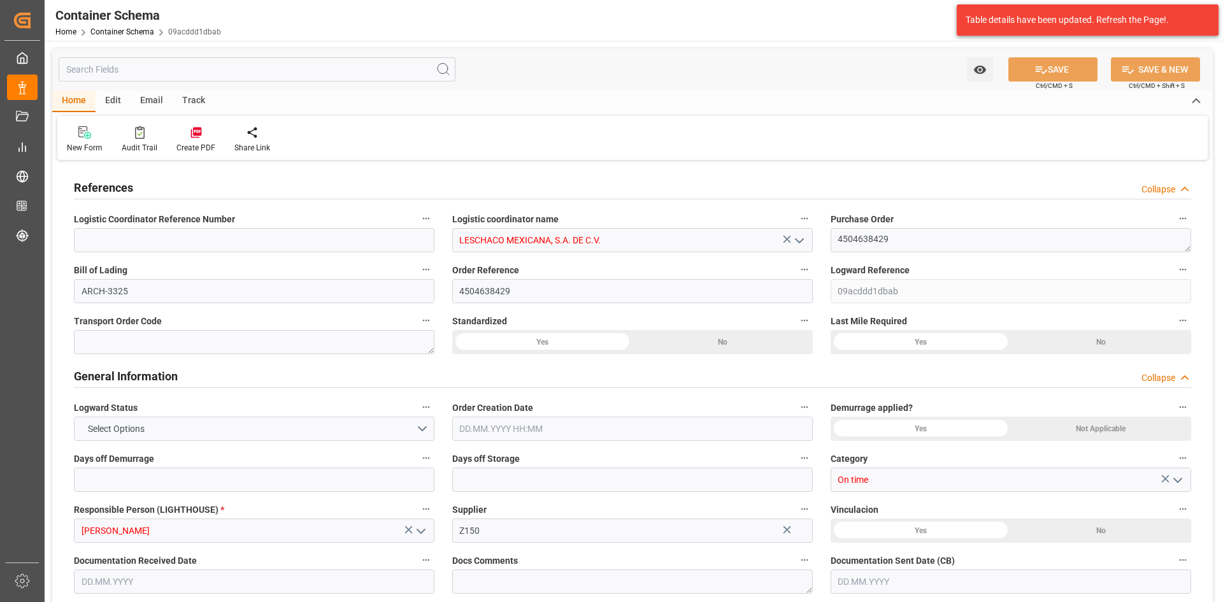
type input "17"
type input "18020"
type input "19006"
type input "USZAR"
type input "MXNLD"
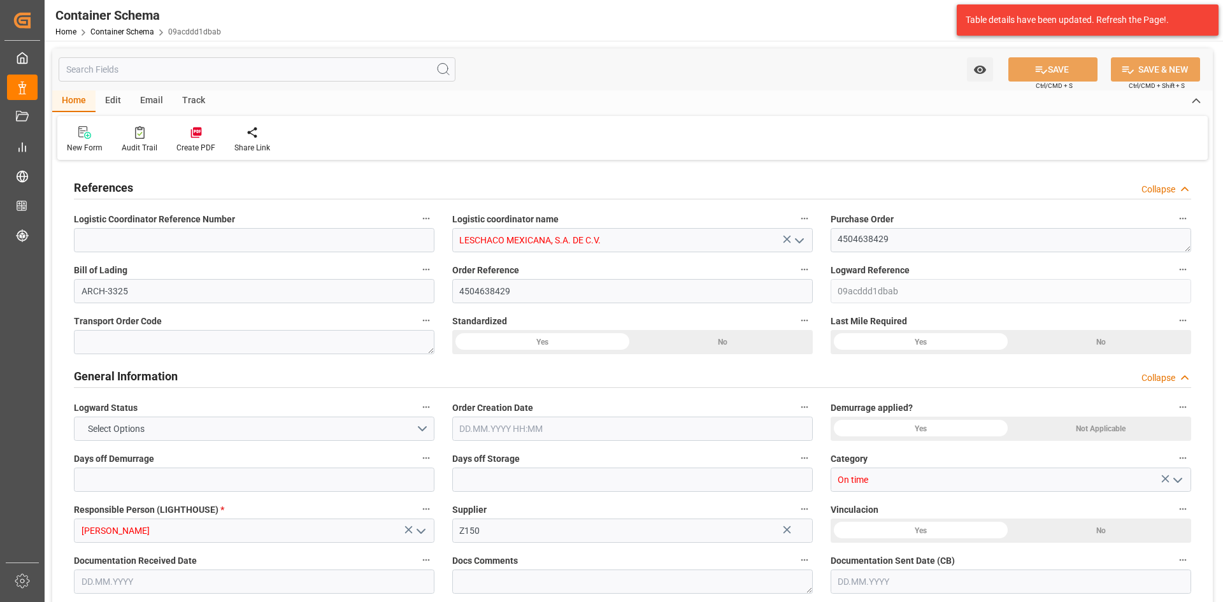
type input "MXNLD"
type input "0"
type input "[DATE] 10:15"
type input "[DATE]"
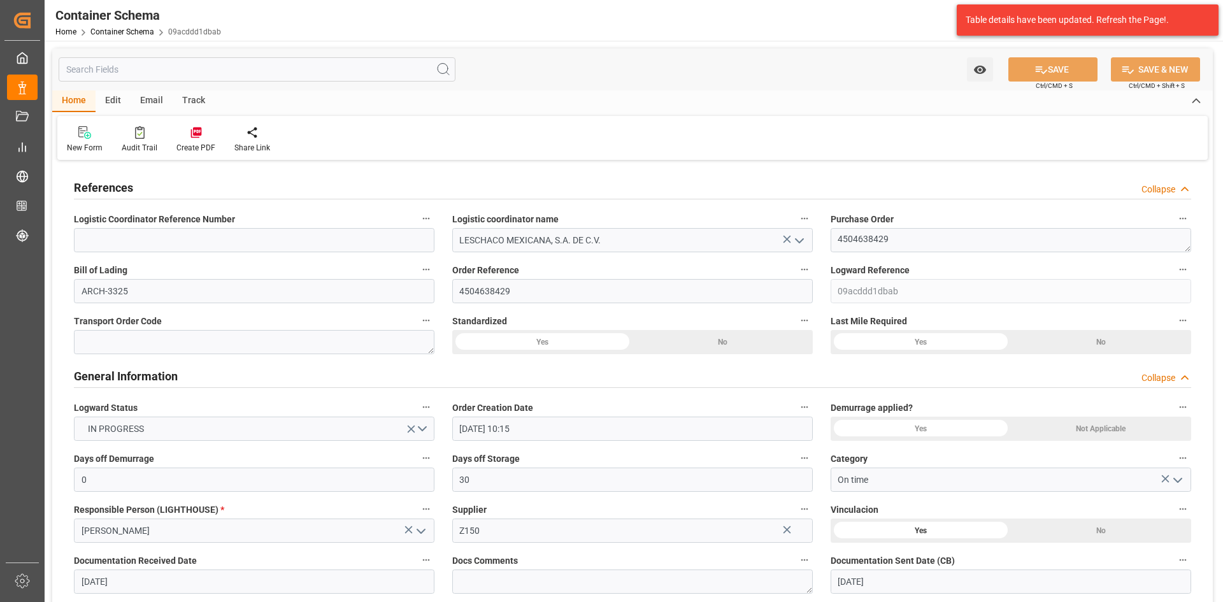
type input "[DATE]"
type input "[DATE] 17:31"
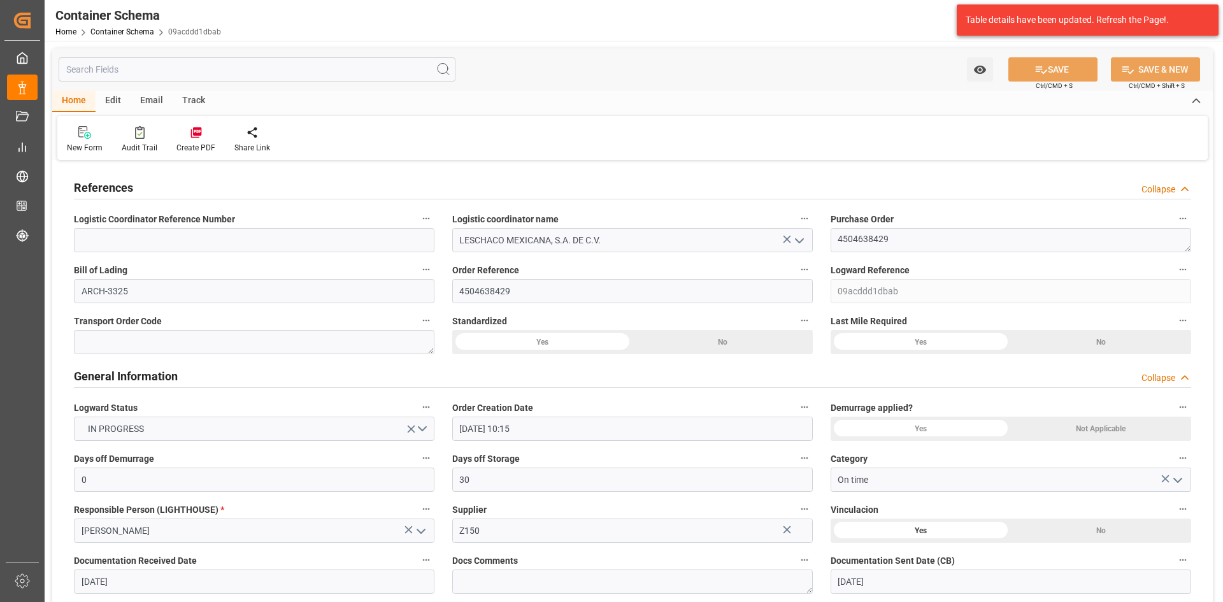
type input "[DATE] 16:17"
type input "[DATE]"
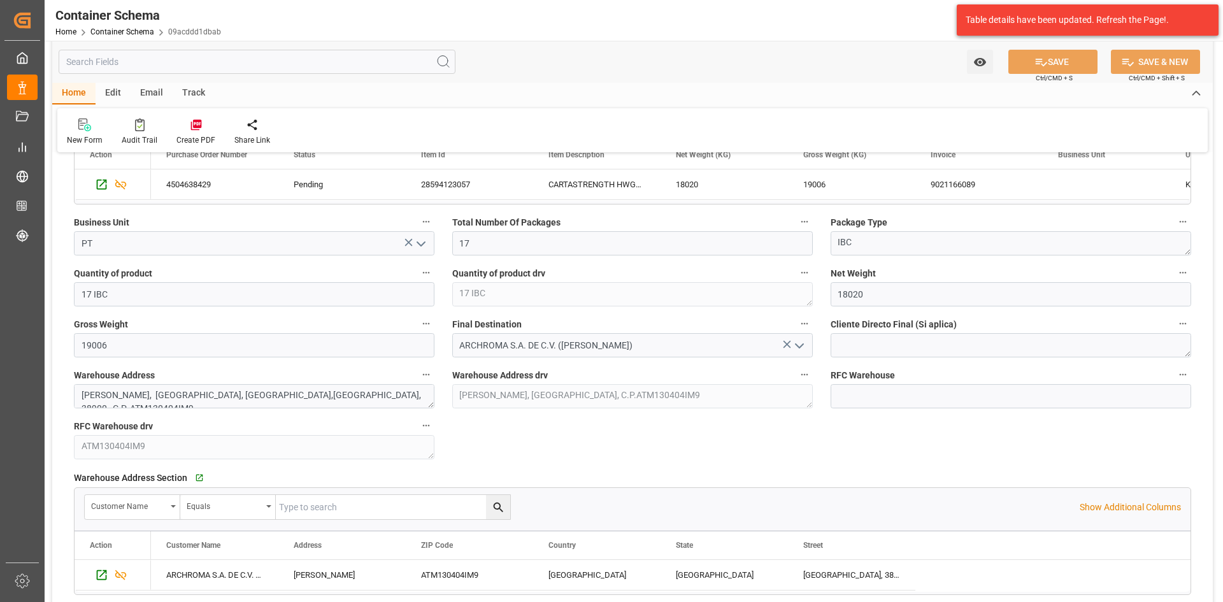
scroll to position [828, 0]
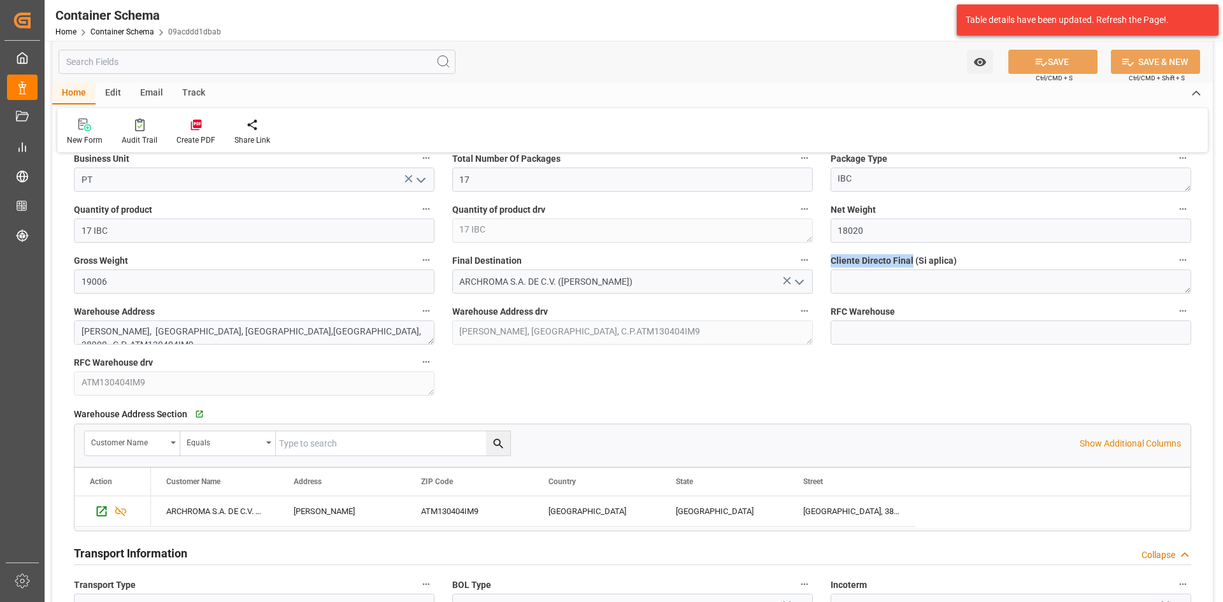
drag, startPoint x: 833, startPoint y: 256, endPoint x: 912, endPoint y: 253, distance: 79.0
click at [912, 253] on label "Cliente Directo Final (Si aplica)" at bounding box center [1010, 261] width 360 height 18
copy span "Cliente Directo Final"
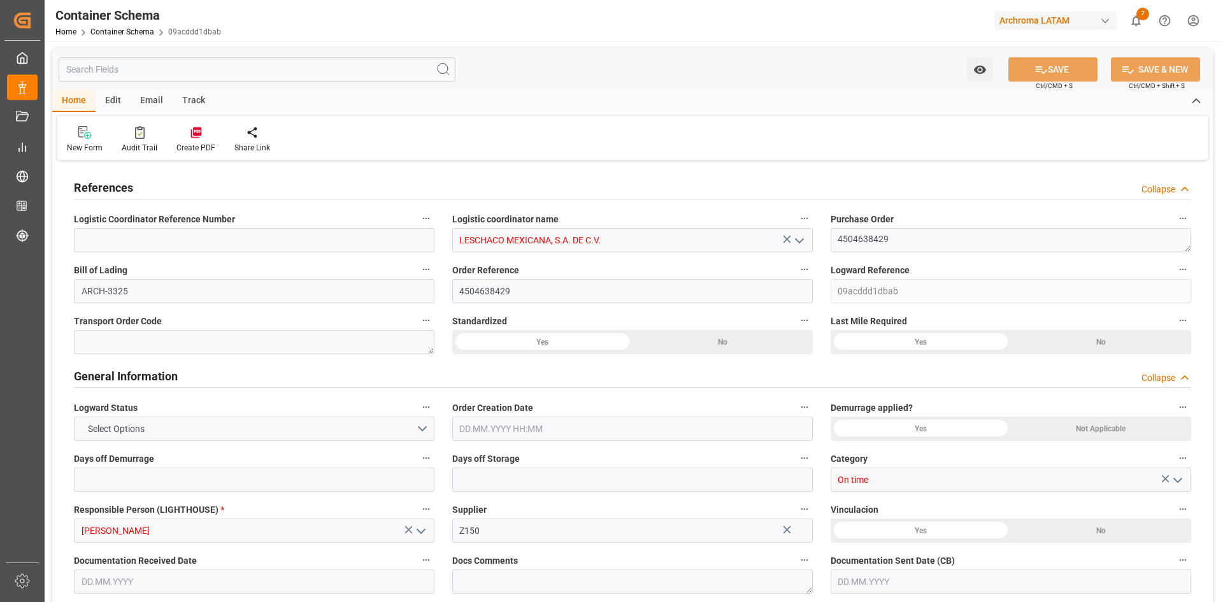
type input "0"
type input "30"
type input "0"
type input "1"
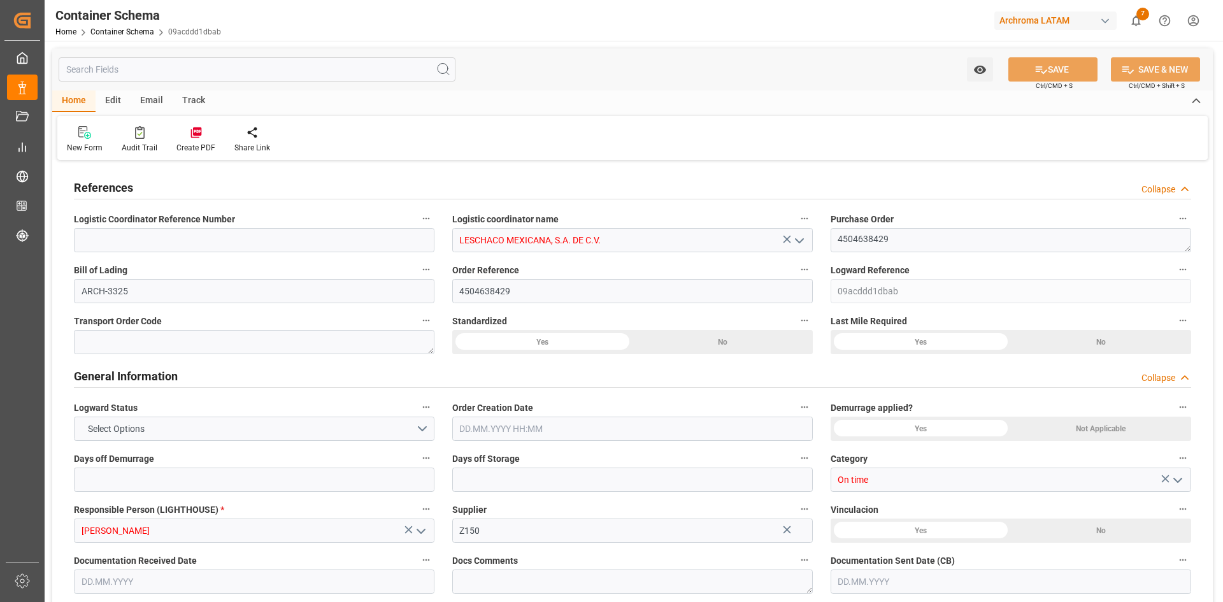
type input "17"
type input "18020"
type input "19006"
type input "USZAR"
type input "MXNLD"
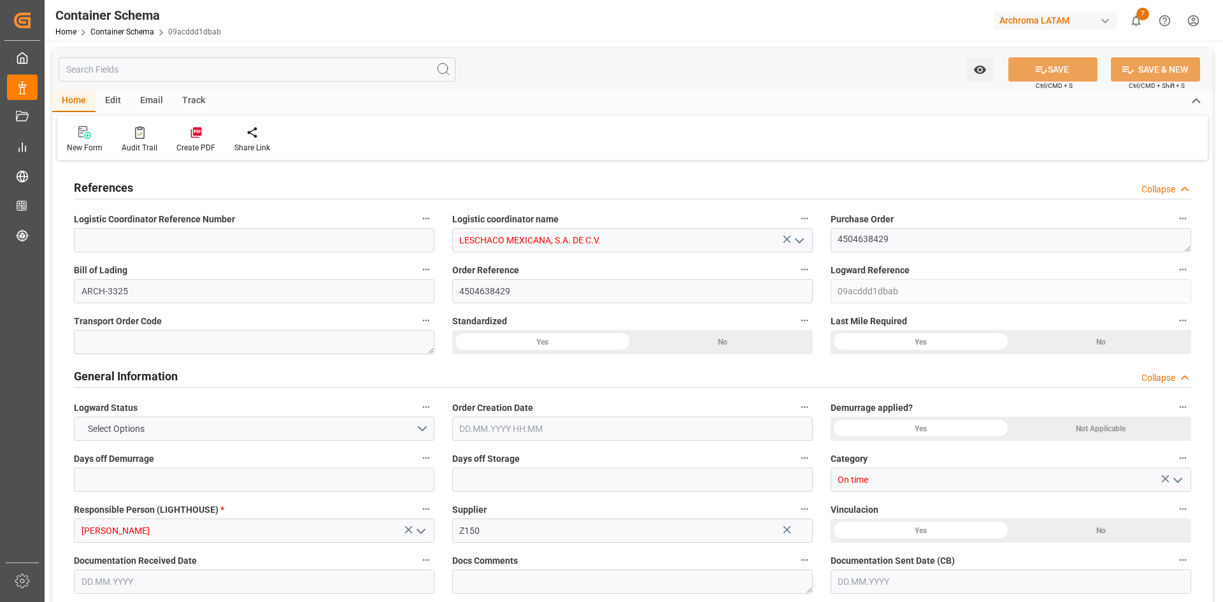
type input "MXNLD"
type input "0"
type input "[DATE] 10:15"
type input "[DATE]"
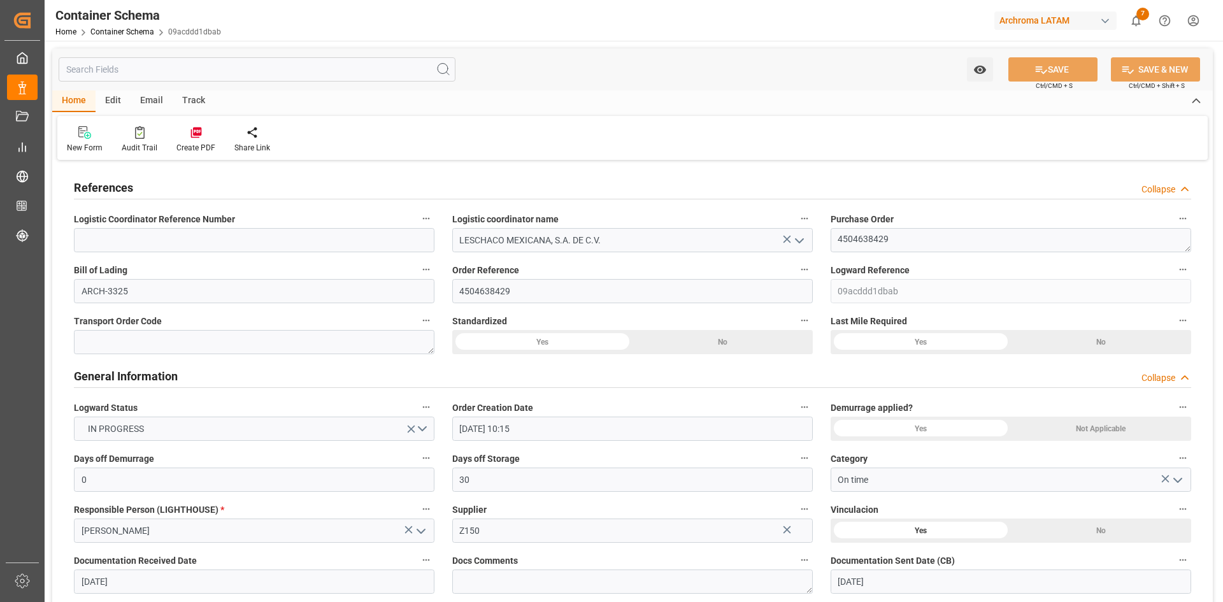
type input "[DATE]"
type input "[DATE] 17:31"
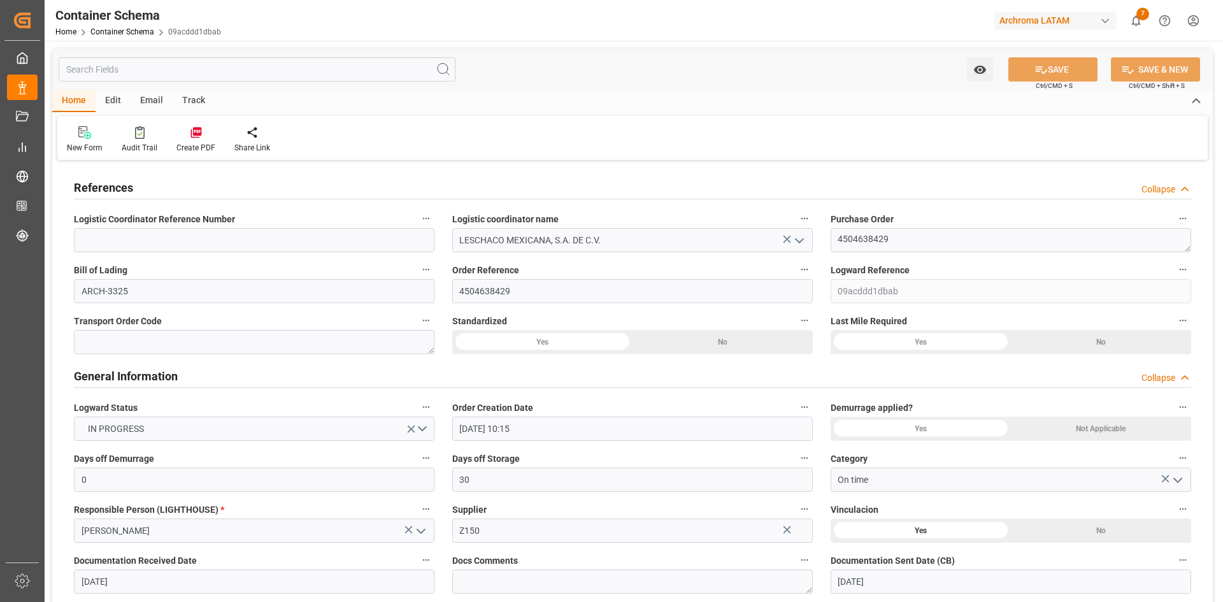
type input "[DATE] 16:17"
type input "[DATE]"
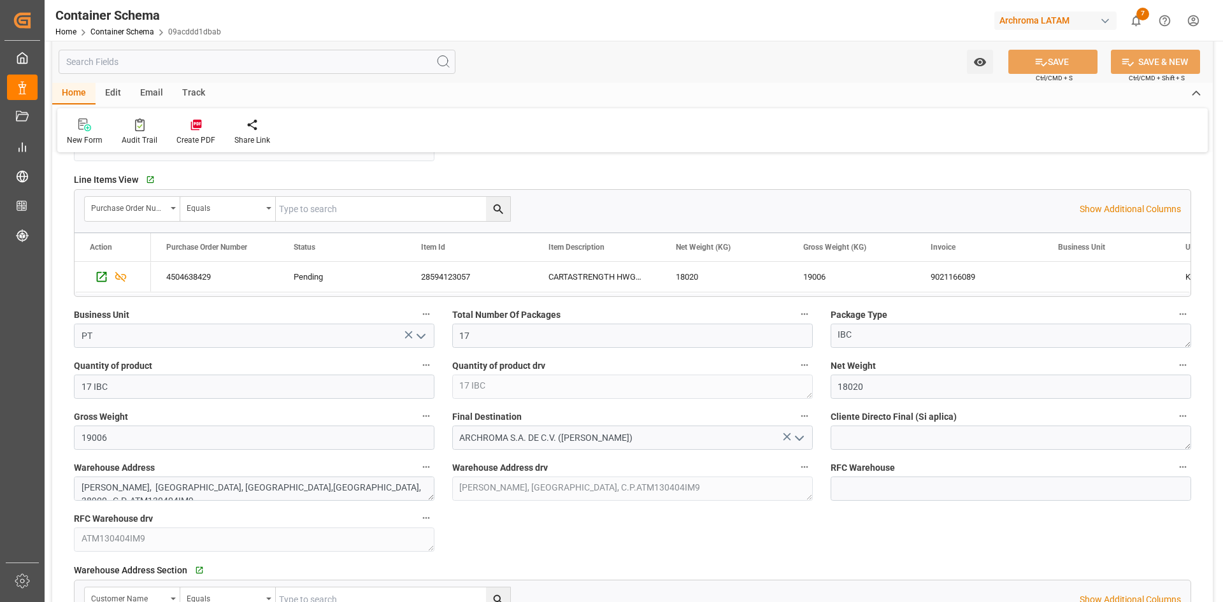
scroll to position [701, 0]
